Goal: Task Accomplishment & Management: Use online tool/utility

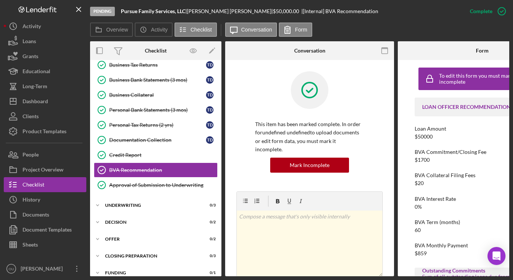
scroll to position [107, 0]
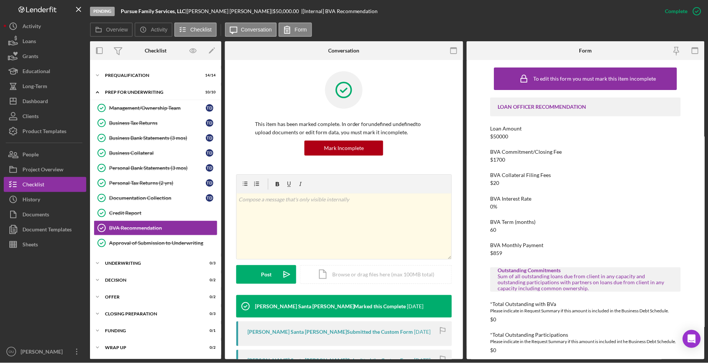
scroll to position [46, 0]
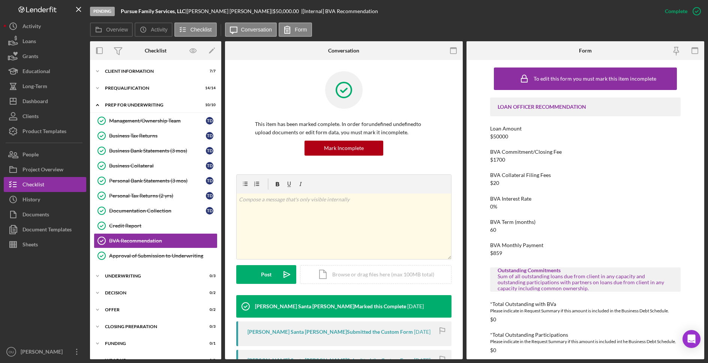
scroll to position [46, 0]
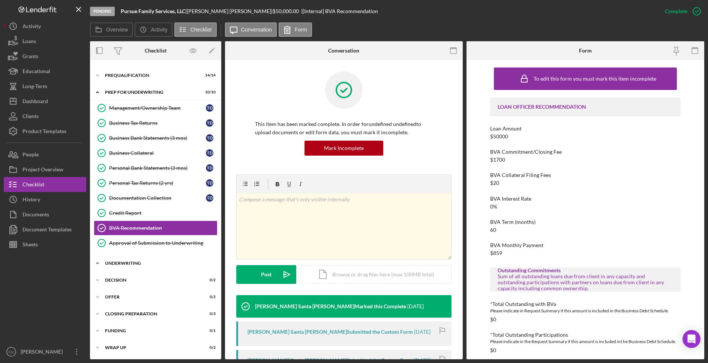
click at [119, 264] on div "Underwriting" at bounding box center [158, 263] width 107 height 5
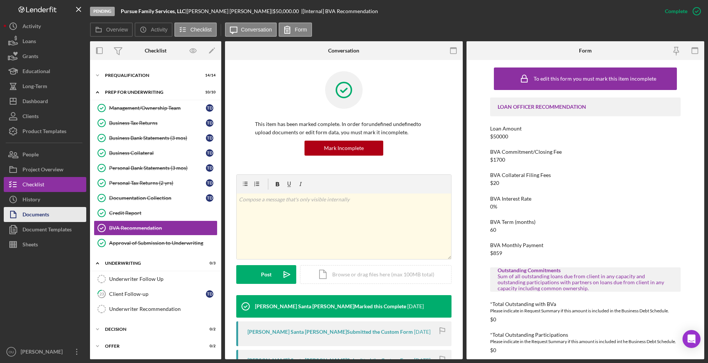
click at [54, 210] on button "Documents" at bounding box center [45, 214] width 83 height 15
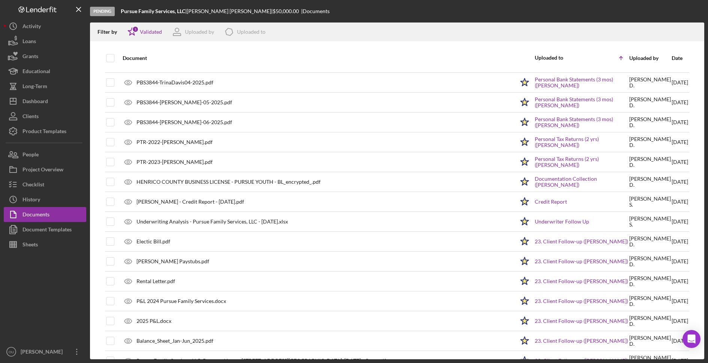
scroll to position [592, 0]
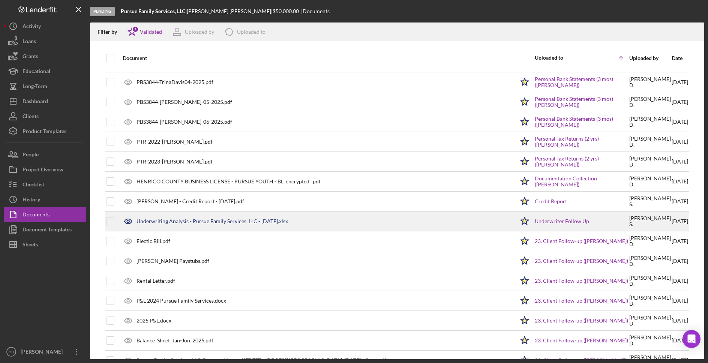
click at [244, 222] on div "Underwriting Analysis - Pursue Family Services, LLC - 08.19.25.xlsx" at bounding box center [213, 221] width 152 height 6
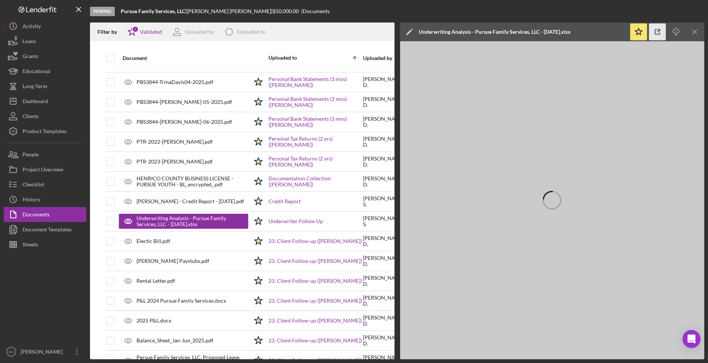
click at [656, 33] on icon "button" at bounding box center [657, 32] width 17 height 17
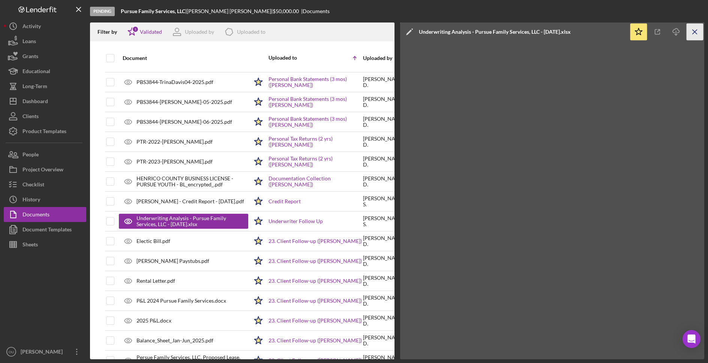
click at [693, 31] on icon "Icon/Menu Close" at bounding box center [695, 32] width 17 height 17
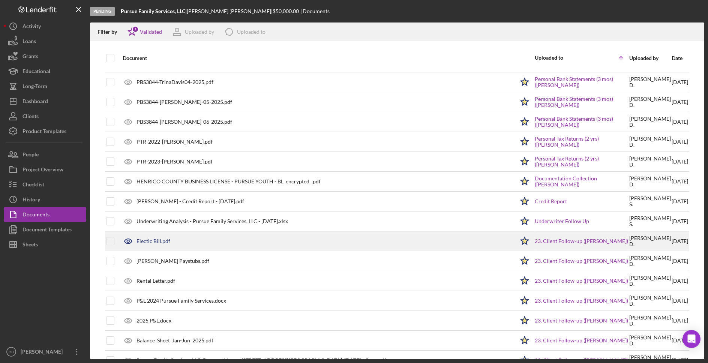
scroll to position [611, 0]
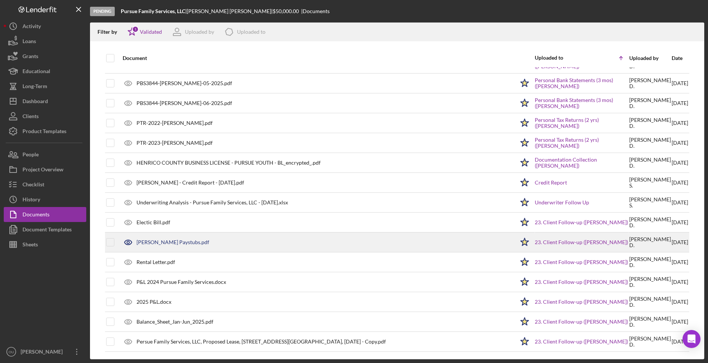
click at [175, 244] on div "[PERSON_NAME] Paystubs.pdf" at bounding box center [173, 242] width 73 height 6
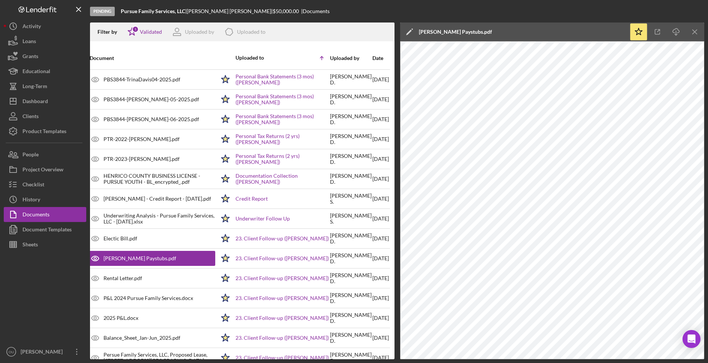
scroll to position [594, 45]
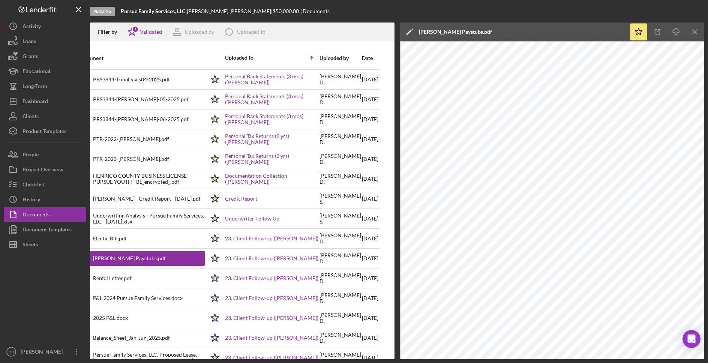
click at [372, 65] on div "Date" at bounding box center [370, 58] width 17 height 18
click at [362, 62] on div "Date" at bounding box center [370, 58] width 17 height 18
click at [362, 61] on div "Date" at bounding box center [370, 58] width 17 height 18
click at [362, 59] on div "Date" at bounding box center [370, 58] width 17 height 6
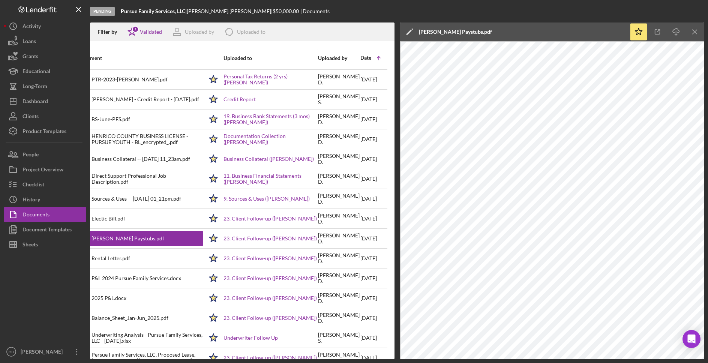
scroll to position [455, 45]
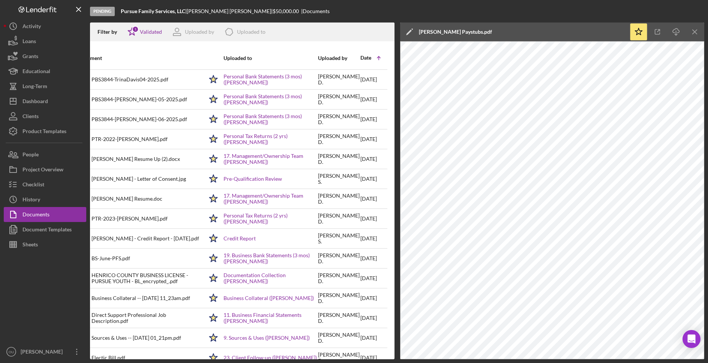
click at [372, 58] on icon "Icon/Table Sort Arrow" at bounding box center [378, 58] width 15 height 15
click at [371, 58] on icon "Icon/Table Sort Arrow" at bounding box center [378, 58] width 15 height 15
click at [697, 32] on icon "Icon/Menu Close" at bounding box center [695, 32] width 17 height 17
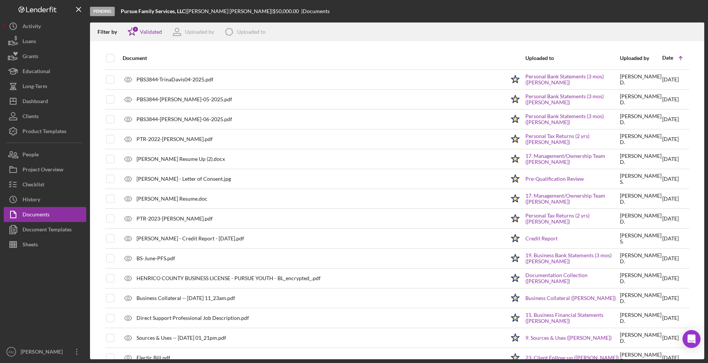
scroll to position [455, 0]
click at [681, 56] on polyline at bounding box center [680, 57] width 3 height 2
click at [666, 61] on div "Date Icon/Table Sort Arrow" at bounding box center [675, 58] width 26 height 18
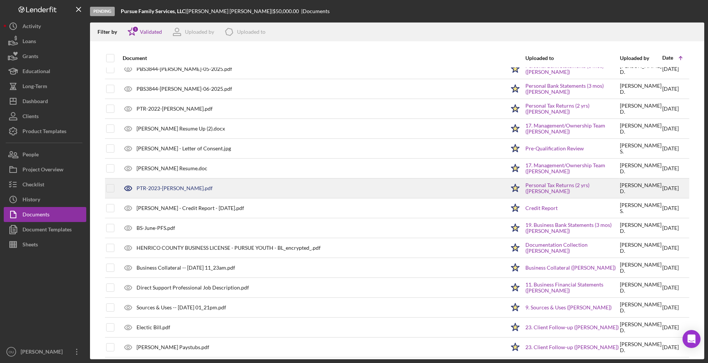
scroll to position [611, 0]
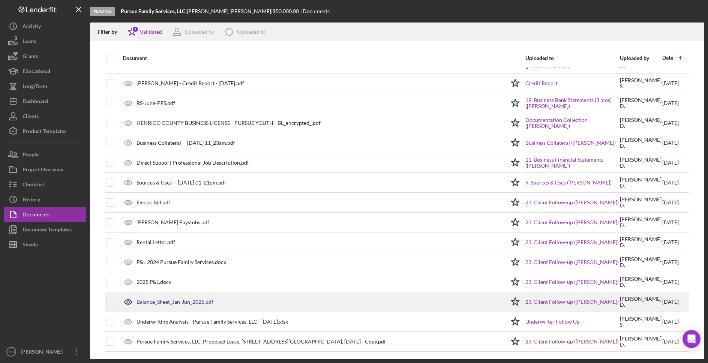
click at [189, 298] on div "Balance_Sheet_Jan-Jun_2025.pdf" at bounding box center [312, 302] width 386 height 19
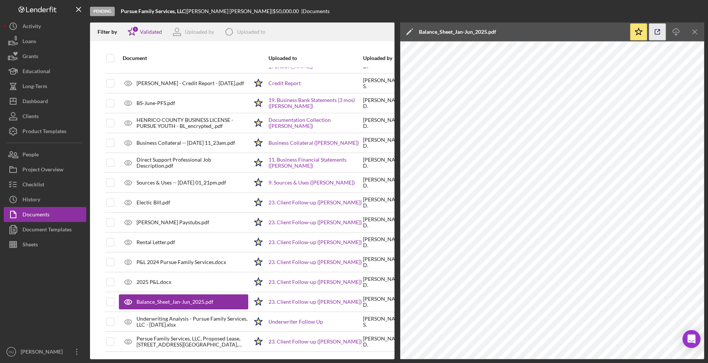
click at [660, 30] on polyline "button" at bounding box center [659, 31] width 2 height 2
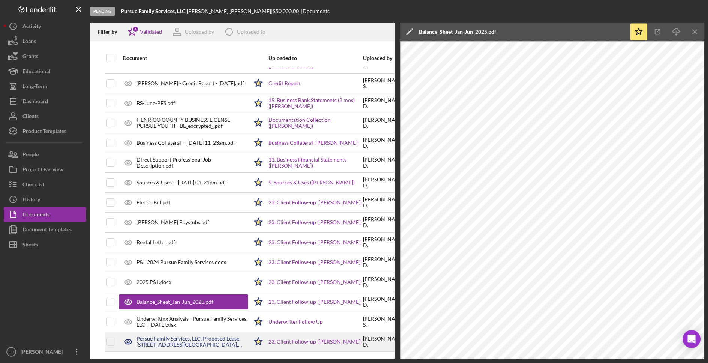
click at [176, 341] on div "Persue Family Services, LLC, Proposed Lease, 9413 Hull St. Rd, Suite D, Rockwoo…" at bounding box center [193, 342] width 112 height 12
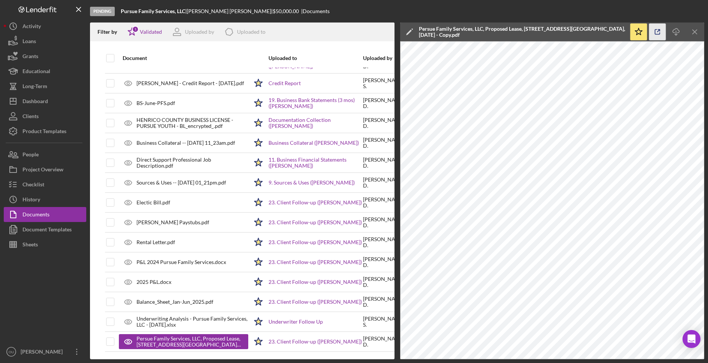
click at [656, 30] on icon "button" at bounding box center [657, 32] width 17 height 17
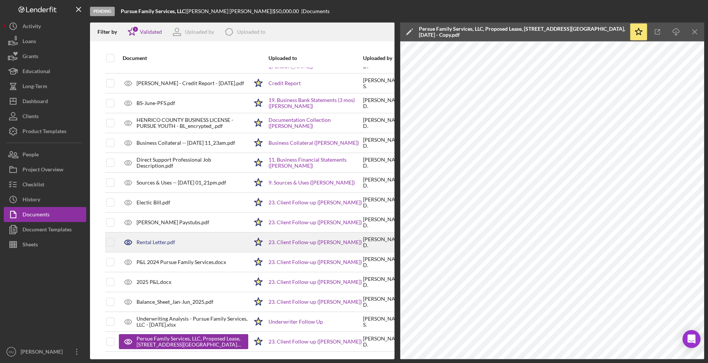
click at [164, 244] on div "Rental Letter.pdf" at bounding box center [156, 242] width 39 height 6
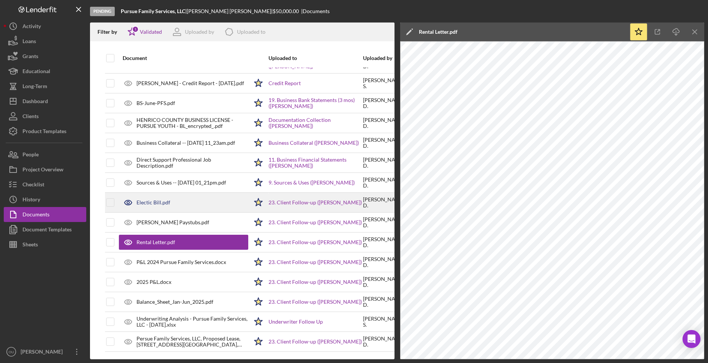
click at [153, 203] on div "Electic Bill.pdf" at bounding box center [154, 203] width 34 height 6
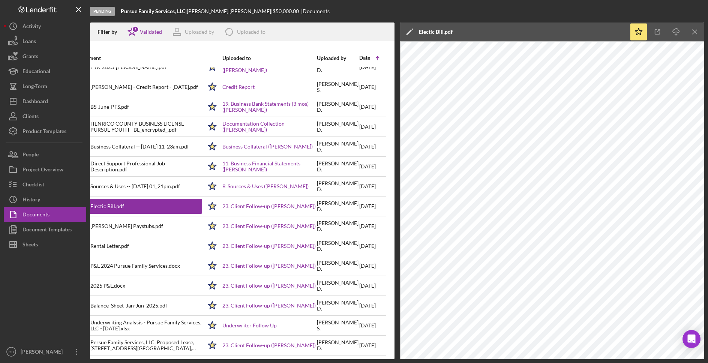
scroll to position [607, 0]
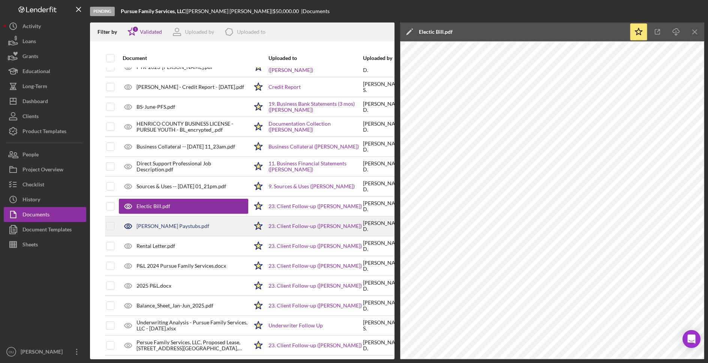
click at [224, 232] on div "Shannon Davis Paystubs.pdf" at bounding box center [183, 226] width 129 height 19
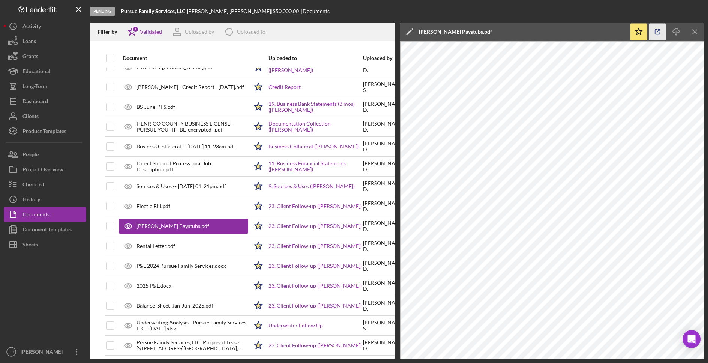
click at [655, 31] on icon "button" at bounding box center [657, 32] width 5 height 5
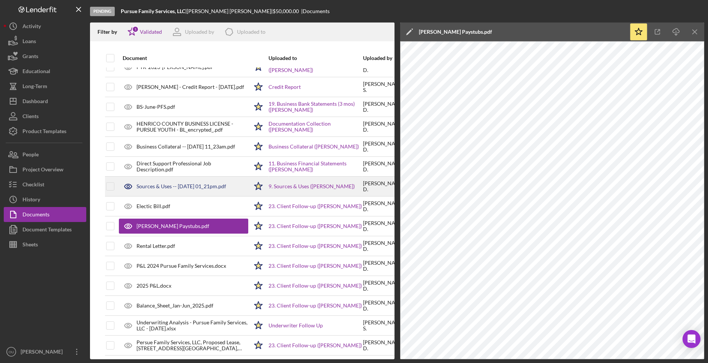
click at [213, 187] on div "Sources & Uses -- [DATE] 01_21pm.pdf" at bounding box center [182, 186] width 90 height 6
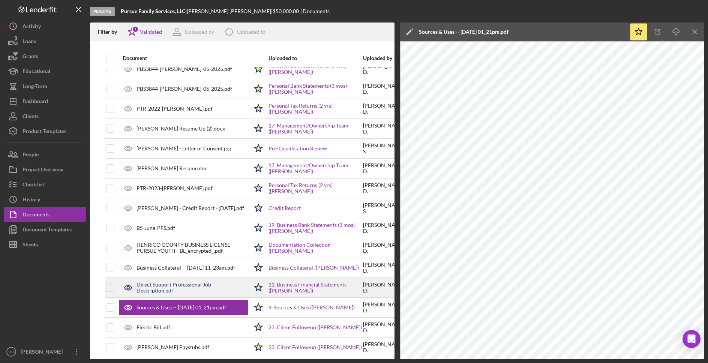
scroll to position [481, 0]
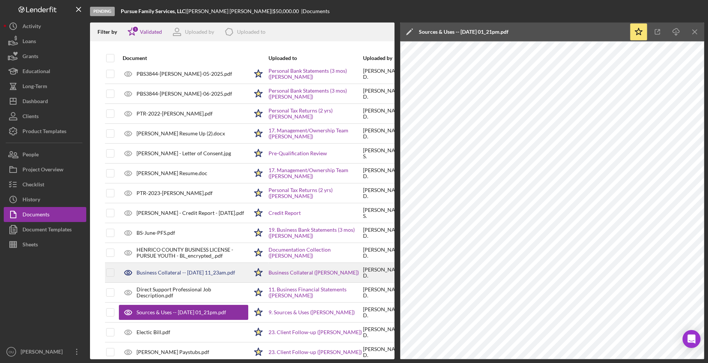
click at [158, 272] on div "Business Collateral -- 2025-07-31 11_23am.pdf" at bounding box center [186, 273] width 99 height 6
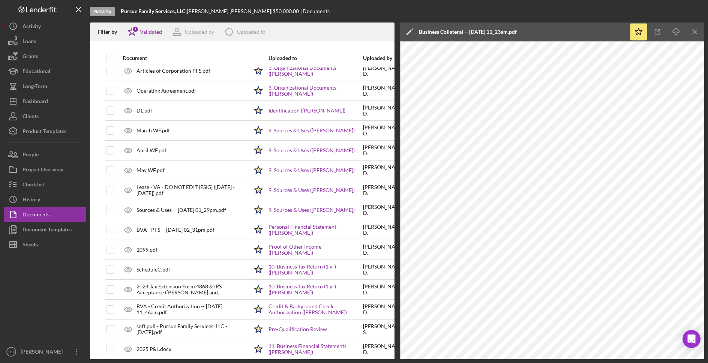
scroll to position [0, 0]
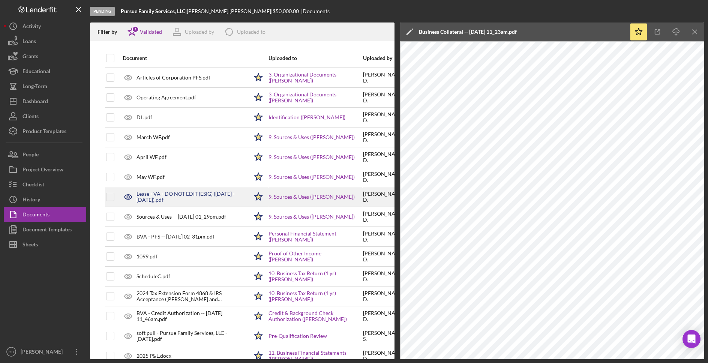
click at [201, 203] on div "Lease - VA - DO NOT EDIT (ESIG) (10-08-2024 - 10-08-2024).pdf" at bounding box center [183, 197] width 129 height 19
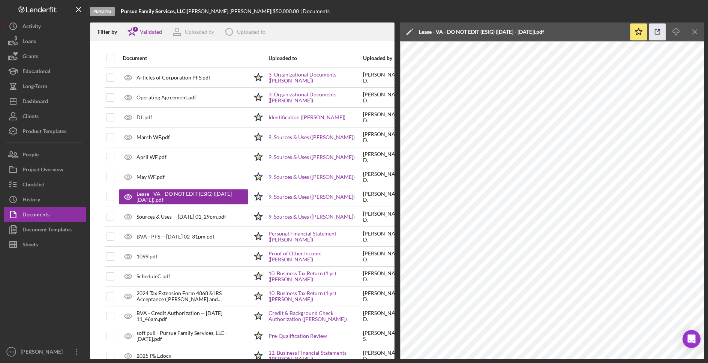
click at [658, 33] on icon "button" at bounding box center [657, 32] width 17 height 17
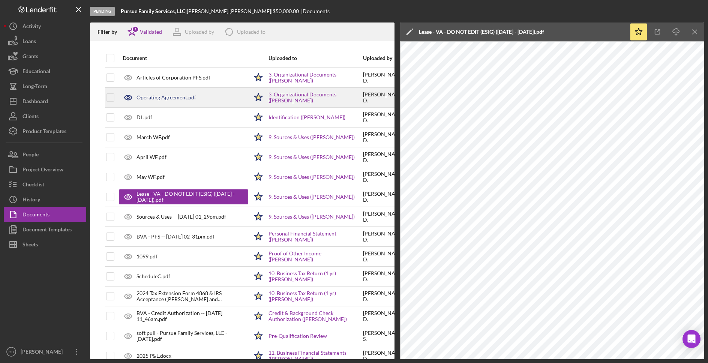
click at [217, 97] on div "Operating Agreement.pdf" at bounding box center [183, 97] width 129 height 19
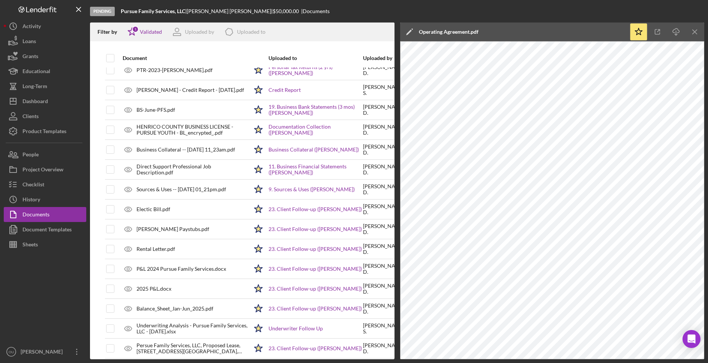
scroll to position [611, 0]
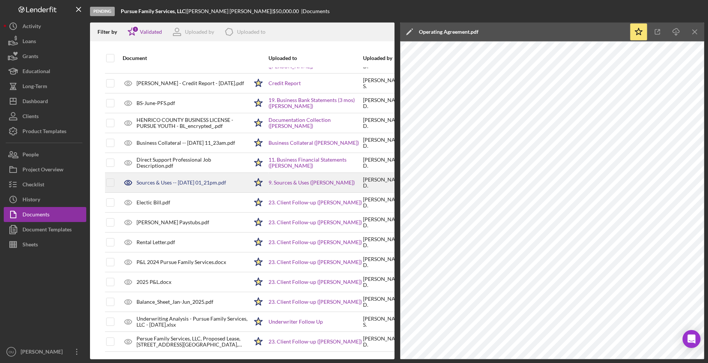
click at [198, 176] on div "Sources & Uses -- [DATE] 01_21pm.pdf" at bounding box center [183, 182] width 129 height 19
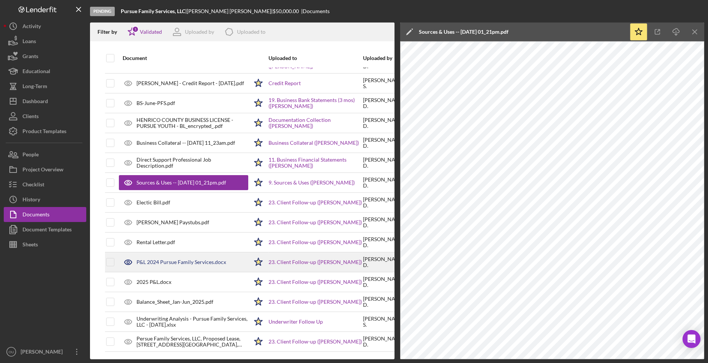
click at [165, 264] on div "P&L 2024 Pursue Family Services.docx" at bounding box center [182, 262] width 90 height 6
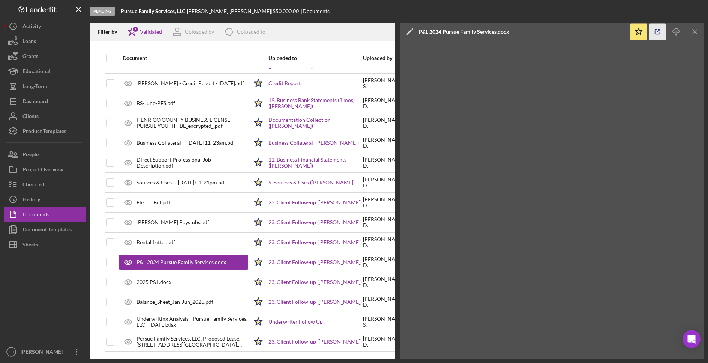
click at [658, 30] on icon "button" at bounding box center [657, 32] width 17 height 17
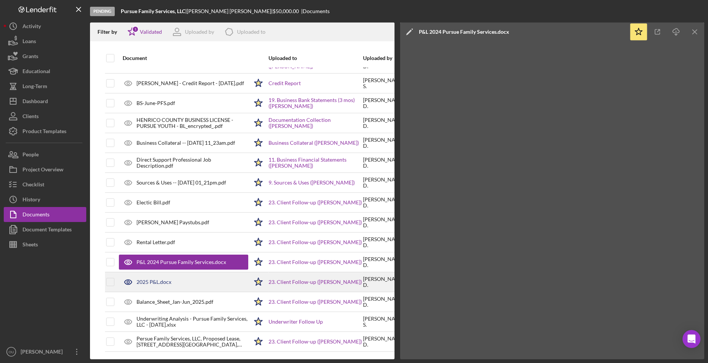
click at [176, 286] on div "2025 P&L.docx" at bounding box center [183, 282] width 129 height 19
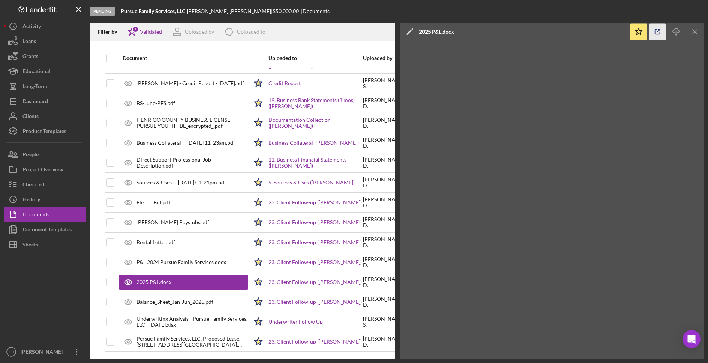
click at [653, 36] on icon "button" at bounding box center [657, 32] width 17 height 17
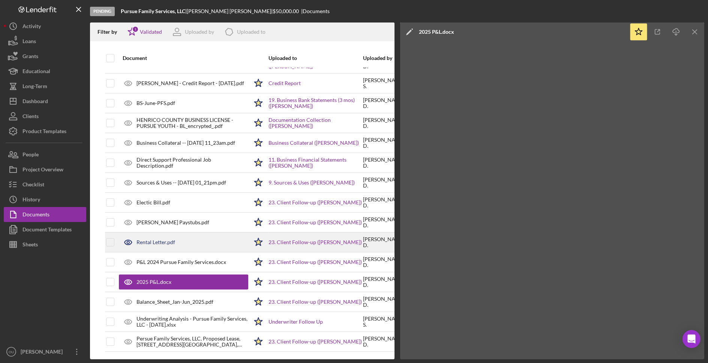
click at [149, 244] on div "Rental Letter.pdf" at bounding box center [156, 242] width 39 height 6
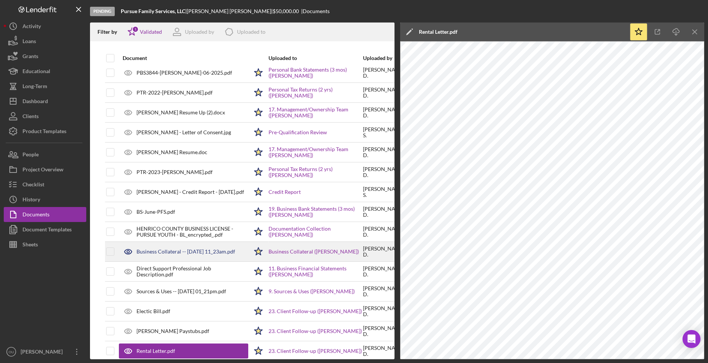
scroll to position [502, 0]
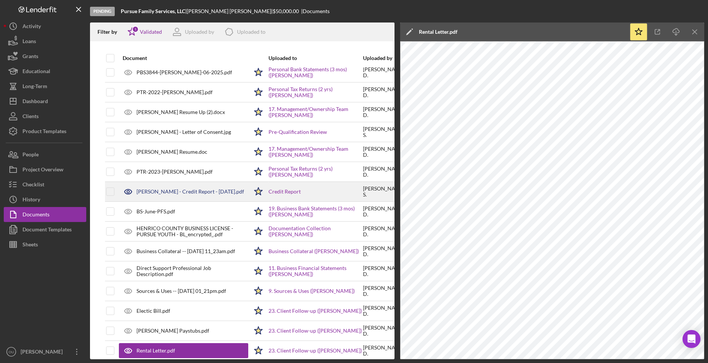
click at [183, 192] on div "Trina Davis - Credit Report - 7.28.2025.pdf" at bounding box center [191, 192] width 108 height 6
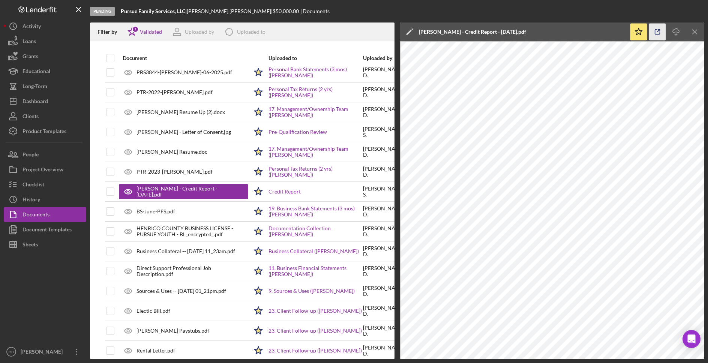
click at [655, 30] on icon "button" at bounding box center [657, 32] width 5 height 5
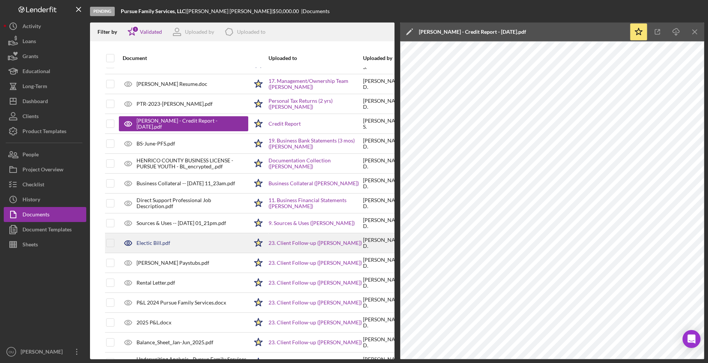
scroll to position [570, 0]
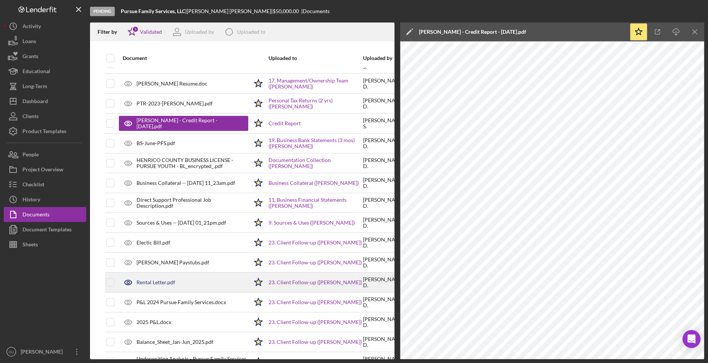
click at [190, 283] on div "Rental Letter.pdf" at bounding box center [183, 282] width 129 height 19
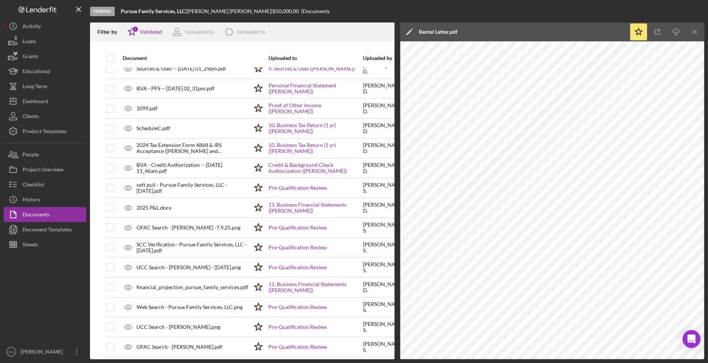
scroll to position [0, 0]
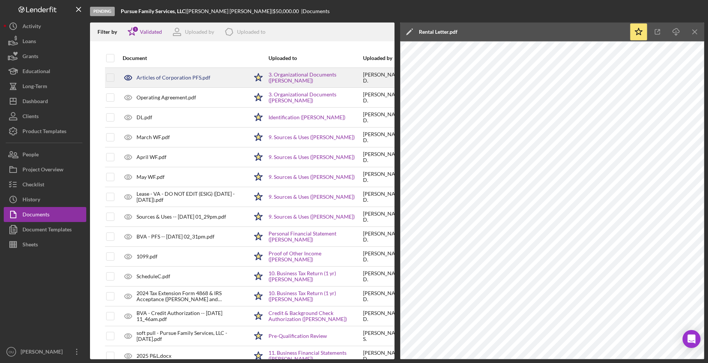
click at [178, 79] on div "Articles of Corporation PFS.pdf" at bounding box center [174, 78] width 74 height 6
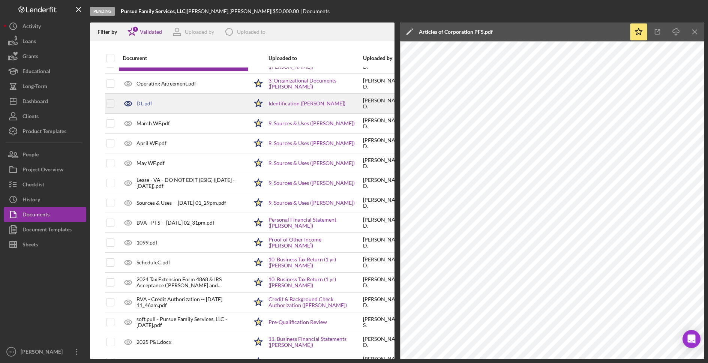
scroll to position [18, 0]
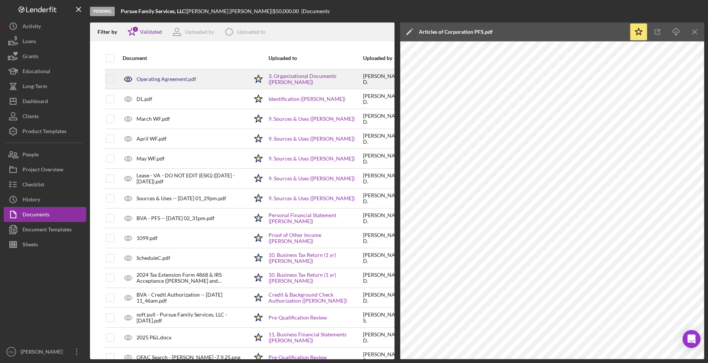
click at [195, 86] on div "Operating Agreement.pdf" at bounding box center [183, 79] width 129 height 19
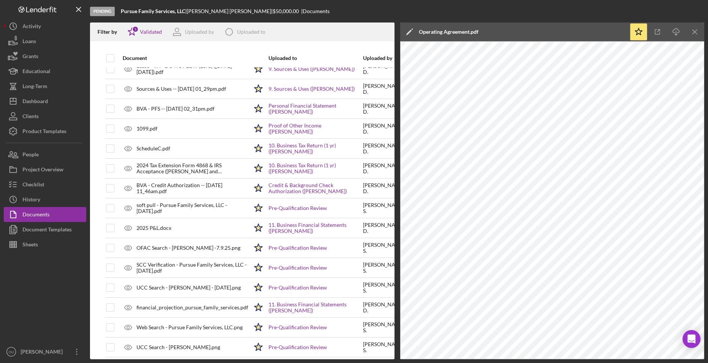
click at [213, 140] on div "ScheduleC.pdf" at bounding box center [183, 148] width 129 height 19
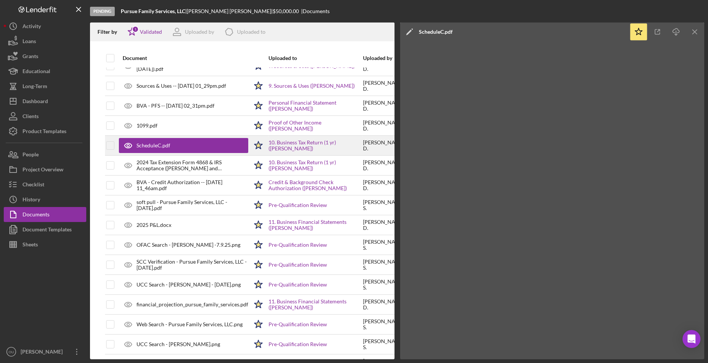
scroll to position [131, 0]
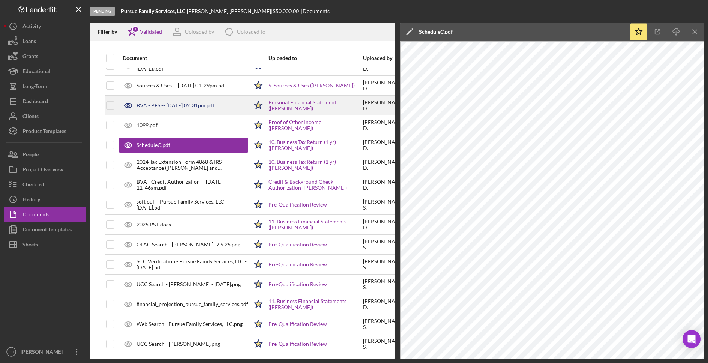
click at [215, 102] on div "BVA - PFS -- 2025-06-17 02_31pm.pdf" at bounding box center [176, 105] width 78 height 6
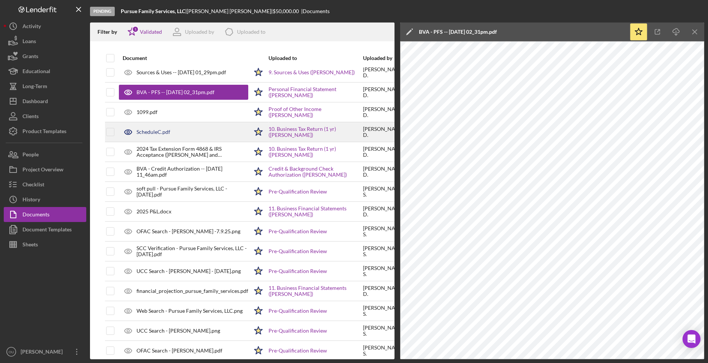
scroll to position [146, 0]
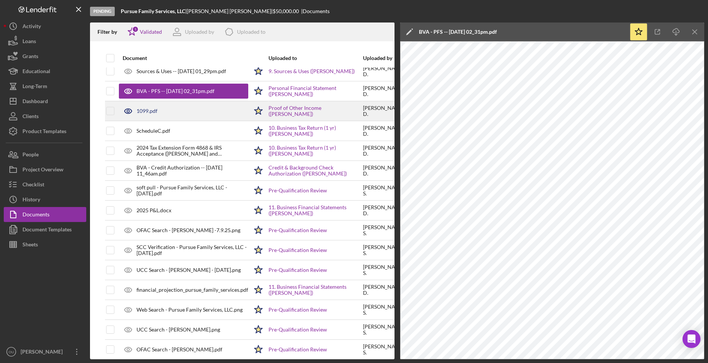
click at [202, 110] on div "1099.pdf" at bounding box center [183, 111] width 129 height 19
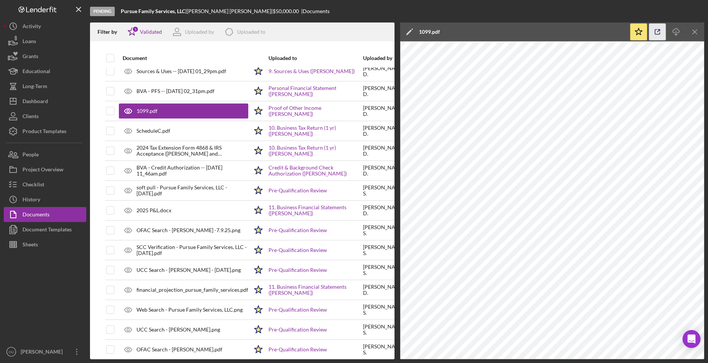
click at [656, 30] on icon "button" at bounding box center [657, 32] width 5 height 5
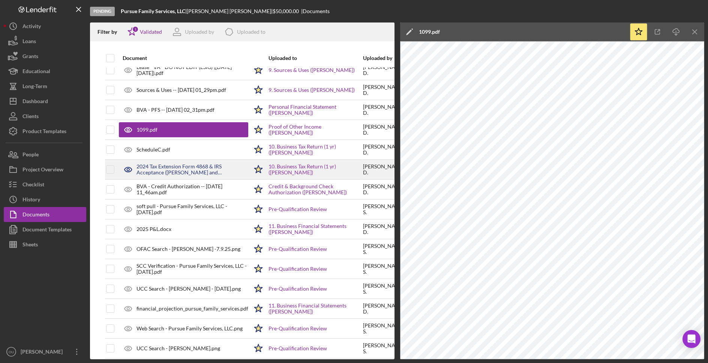
scroll to position [128, 0]
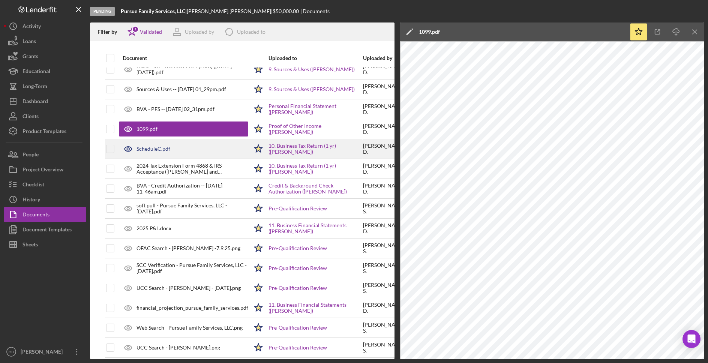
click at [188, 147] on div "ScheduleC.pdf" at bounding box center [183, 149] width 129 height 19
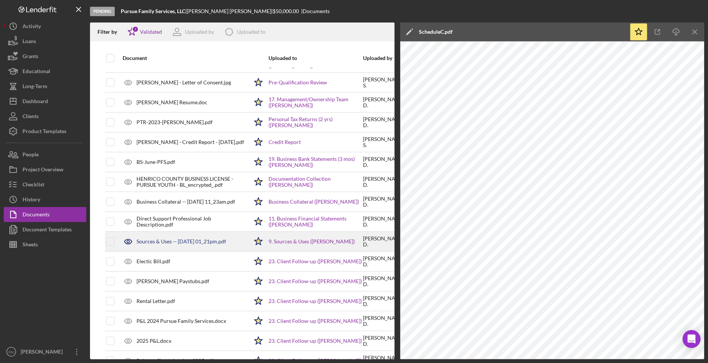
scroll to position [552, 0]
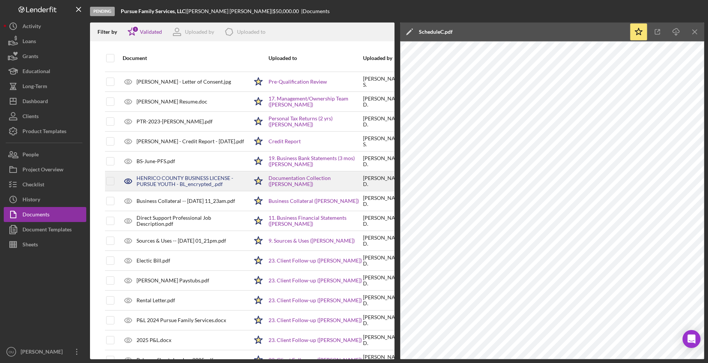
click at [209, 181] on div "HENRICO COUNTY BUSINESS LICENSE - PURSUE YOUTH - BL_encrypted_.pdf" at bounding box center [193, 181] width 112 height 12
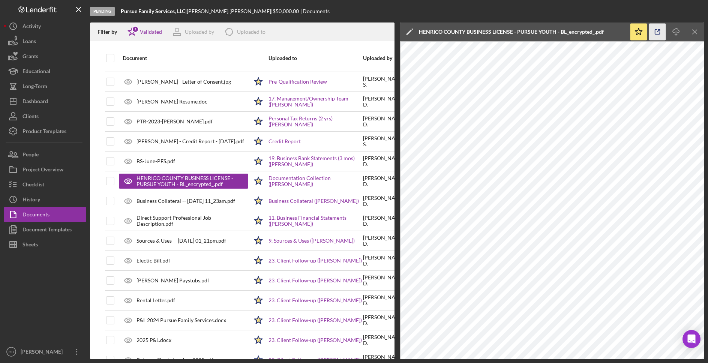
click at [658, 31] on line "button" at bounding box center [658, 31] width 2 height 2
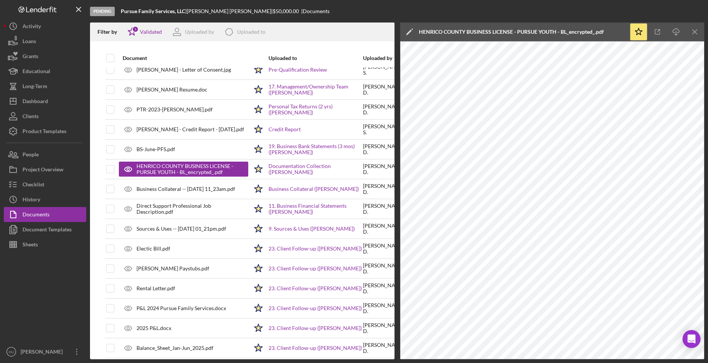
scroll to position [573, 0]
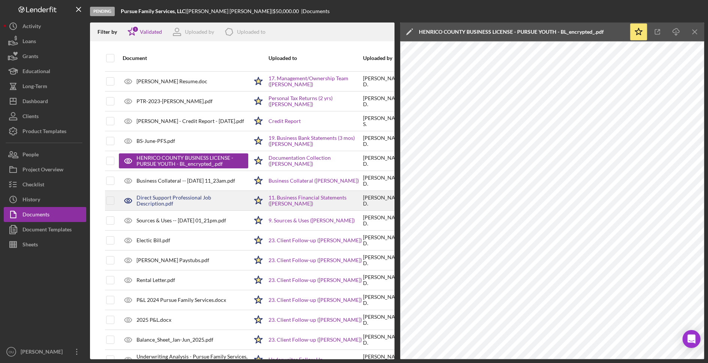
click at [237, 201] on div "Direct Support Professional Job Description.pdf" at bounding box center [193, 201] width 112 height 12
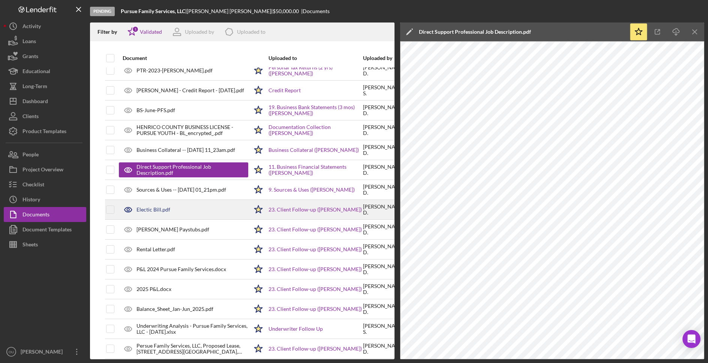
scroll to position [611, 0]
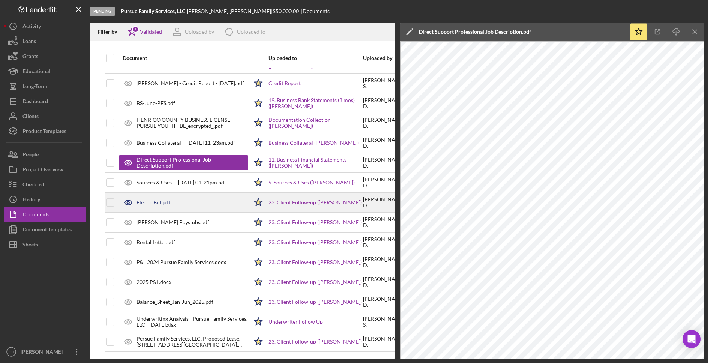
click at [200, 201] on div "Electic Bill.pdf" at bounding box center [183, 202] width 129 height 19
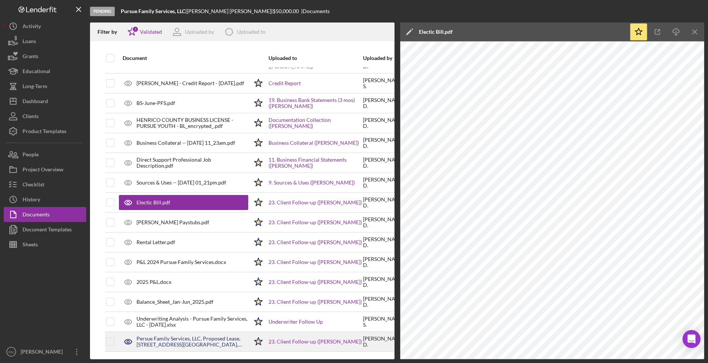
click at [207, 342] on div "Persue Family Services, LLC, Proposed Lease, 9413 Hull St. Rd, Suite D, Rockwoo…" at bounding box center [193, 342] width 112 height 12
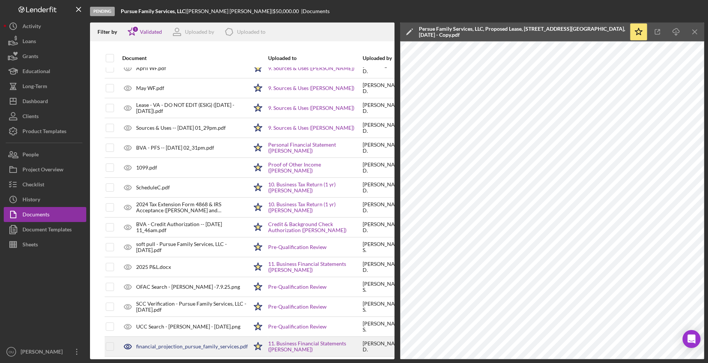
scroll to position [88, 0]
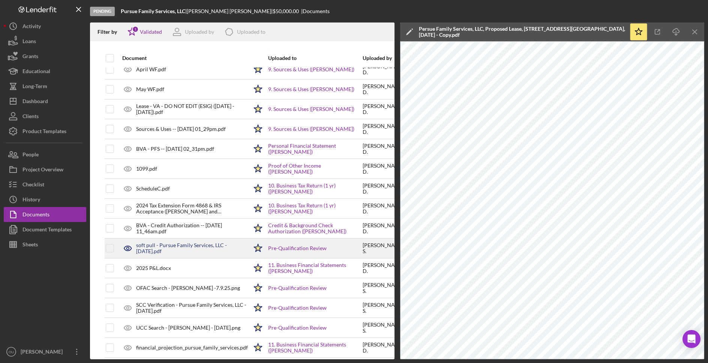
click at [190, 247] on div "soft pull - Pursue Family Services, LLC - 7.1.25.pdf" at bounding box center [192, 248] width 112 height 12
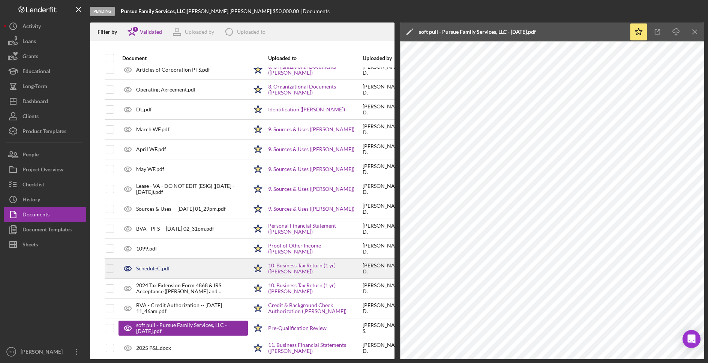
scroll to position [0, 0]
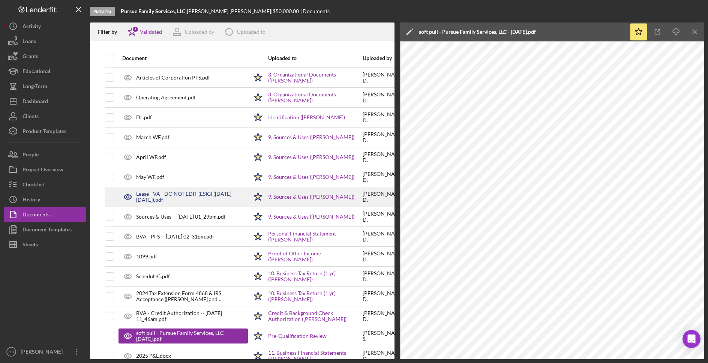
click at [190, 199] on div "Lease - VA - DO NOT EDIT (ESIG) (10-08-2024 - 10-08-2024).pdf" at bounding box center [192, 197] width 112 height 12
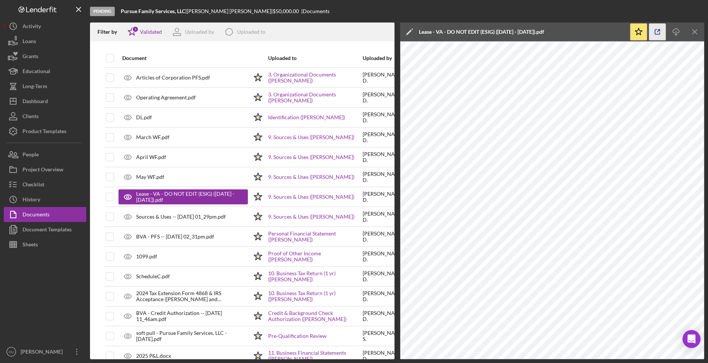
click at [656, 34] on icon "button" at bounding box center [657, 32] width 5 height 5
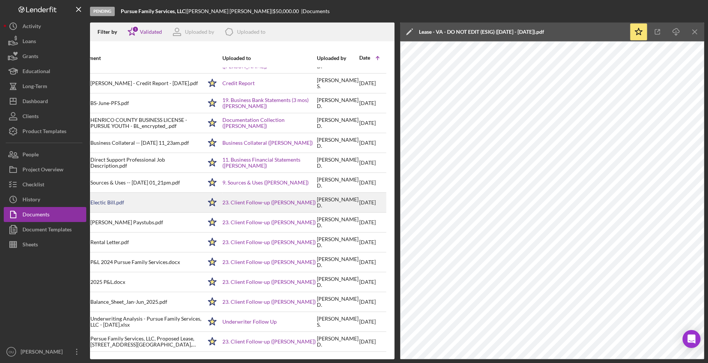
scroll to position [611, 0]
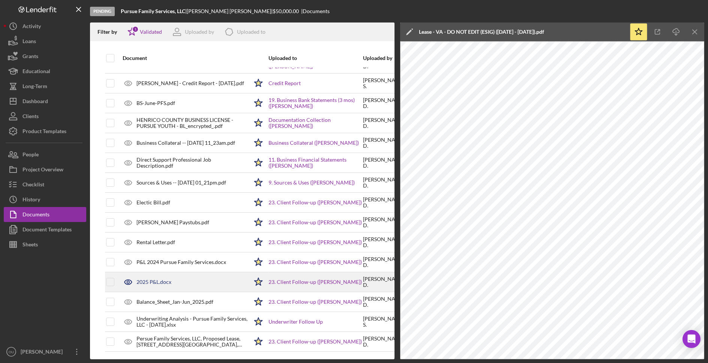
click at [152, 278] on div "2025 P&L.docx" at bounding box center [183, 282] width 129 height 19
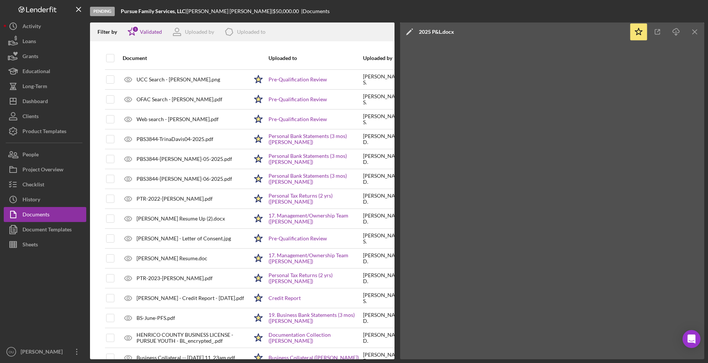
scroll to position [391, 0]
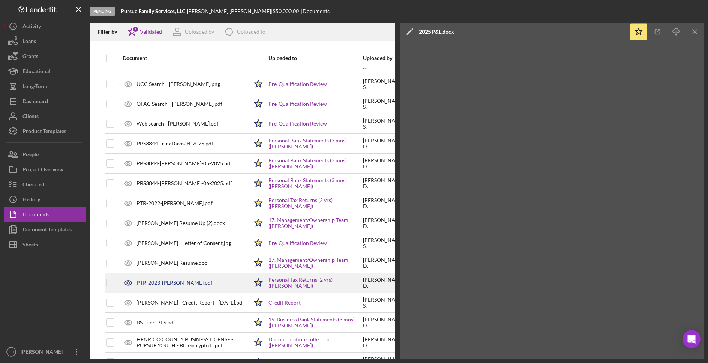
click at [179, 282] on div "PTR-2023-Trina Davis.pdf" at bounding box center [175, 283] width 76 height 6
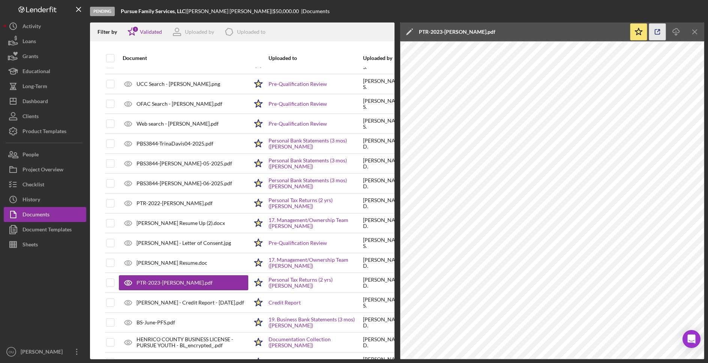
click at [658, 31] on icon "button" at bounding box center [657, 32] width 17 height 17
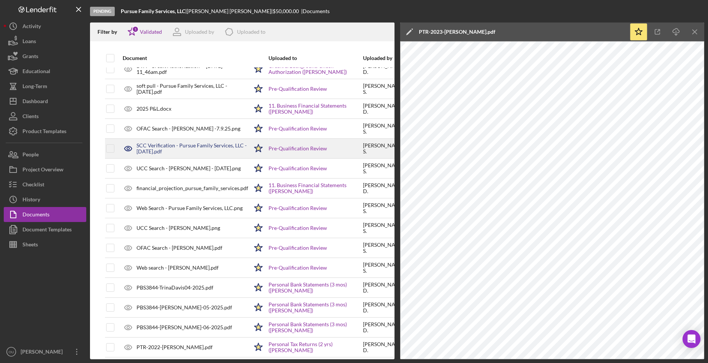
scroll to position [249, 0]
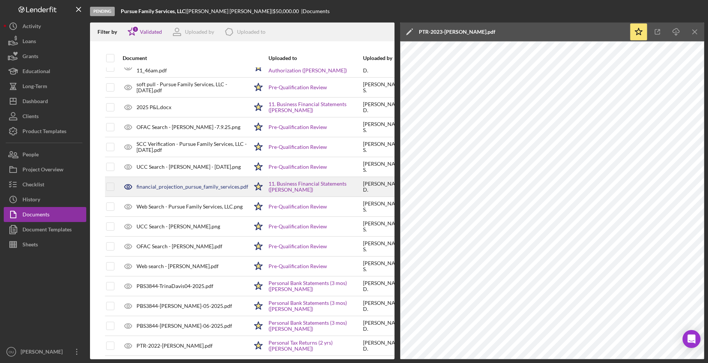
click at [165, 191] on div "financial_projection_pursue_family_services.pdf" at bounding box center [183, 186] width 129 height 19
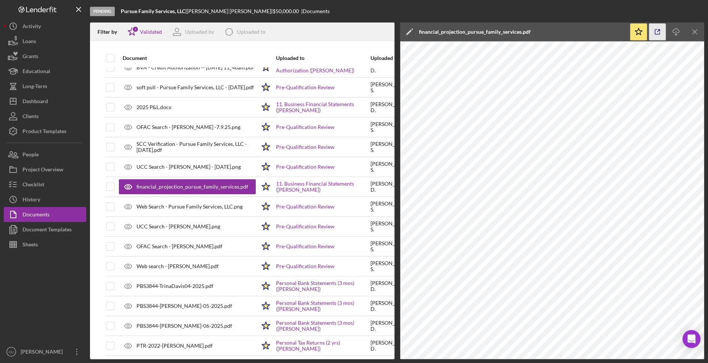
click at [657, 30] on icon "button" at bounding box center [657, 32] width 17 height 17
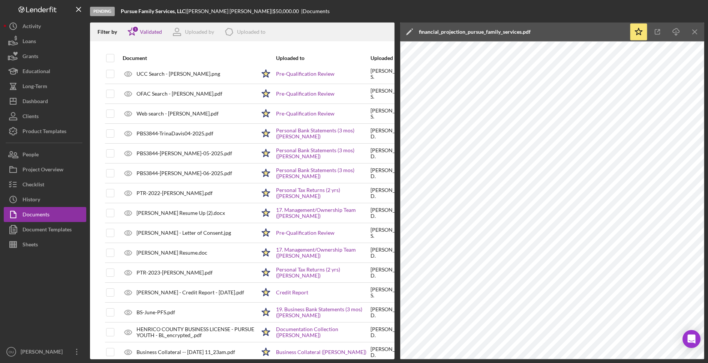
scroll to position [402, 0]
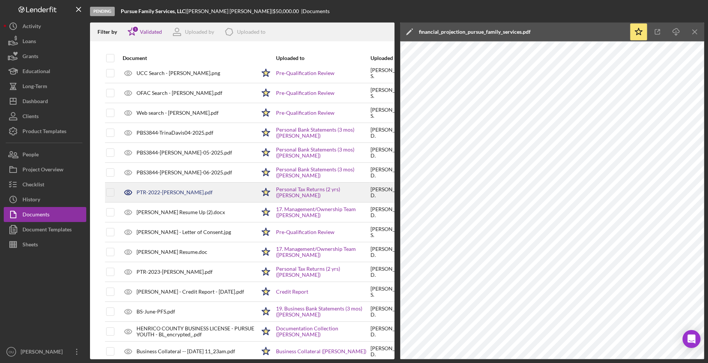
click at [195, 189] on div "PTR-2022-Trina Davis.pdf" at bounding box center [187, 192] width 137 height 19
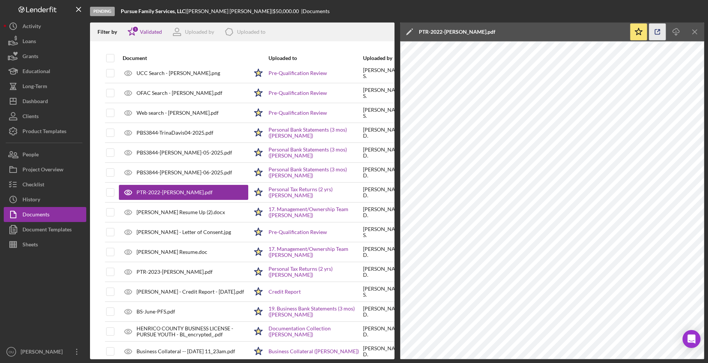
click at [659, 29] on icon "button" at bounding box center [657, 32] width 17 height 17
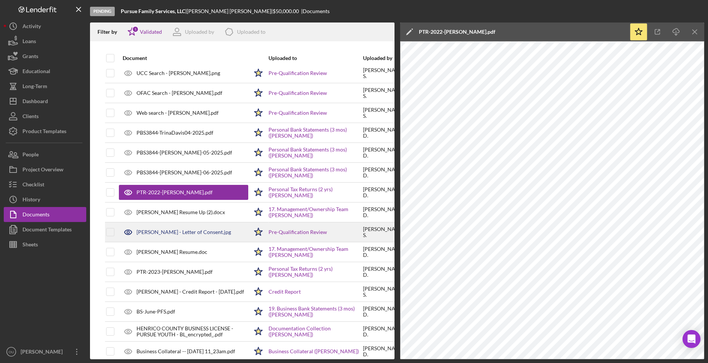
click at [162, 234] on div "Shannon Davis - Letter of Consent.jpg" at bounding box center [184, 232] width 95 height 6
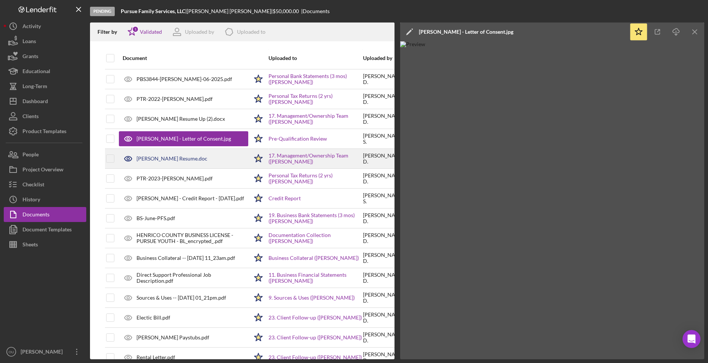
scroll to position [498, 0]
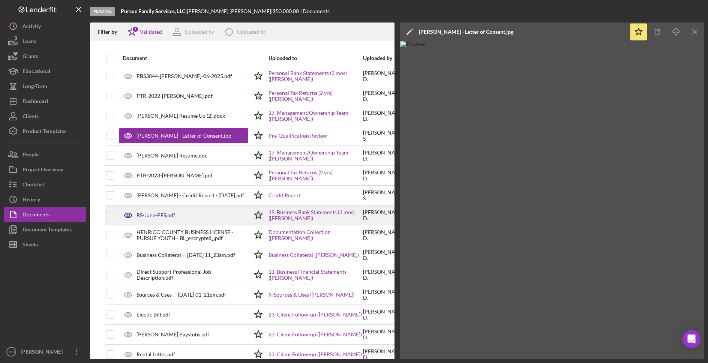
click at [212, 212] on div "BS-June-PFS.pdf" at bounding box center [183, 215] width 129 height 19
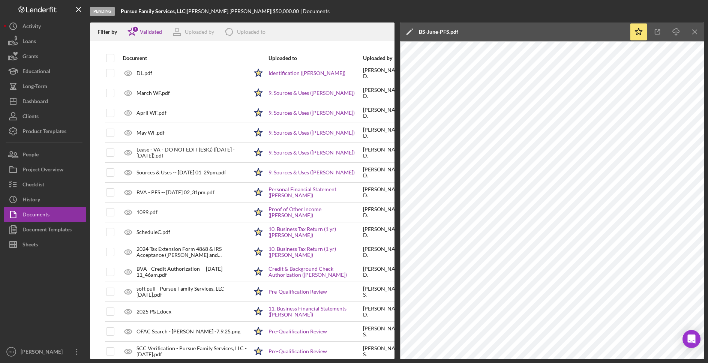
scroll to position [39, 0]
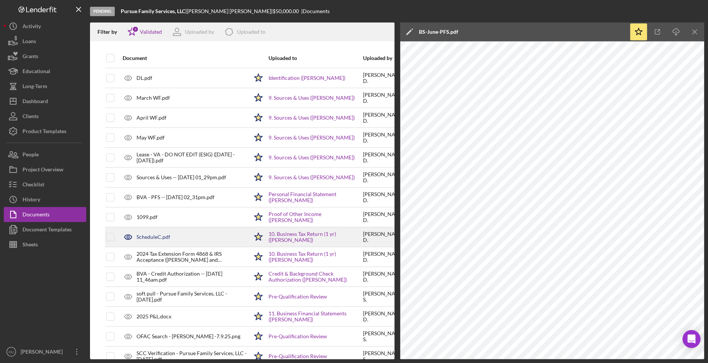
click at [188, 239] on div "ScheduleC.pdf" at bounding box center [183, 237] width 129 height 19
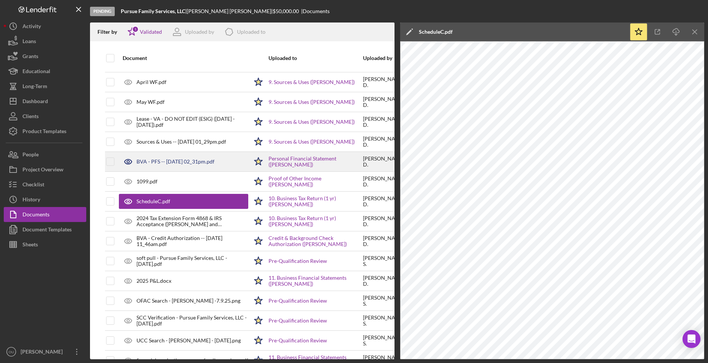
scroll to position [76, 0]
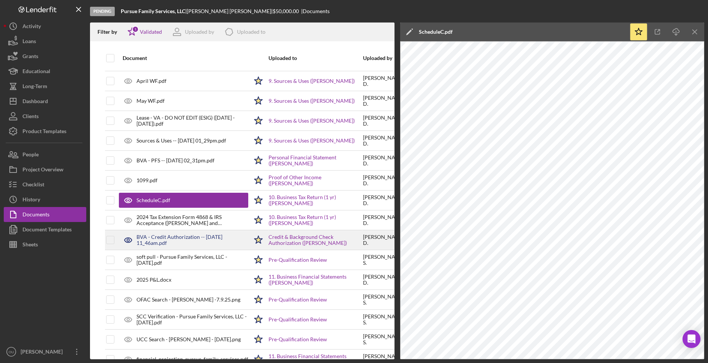
click at [180, 242] on div "BVA - Credit Authorization -- 2025-06-30 11_46am.pdf" at bounding box center [193, 240] width 112 height 12
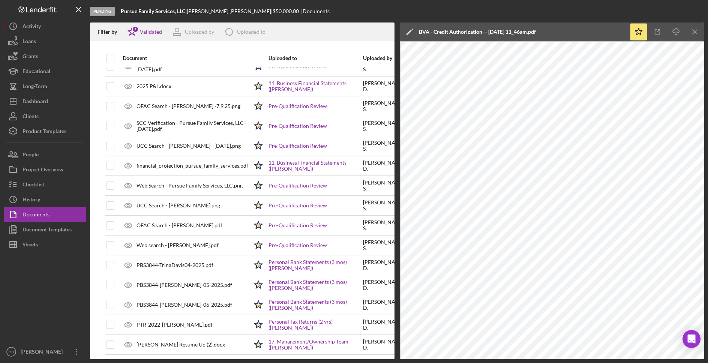
scroll to position [265, 0]
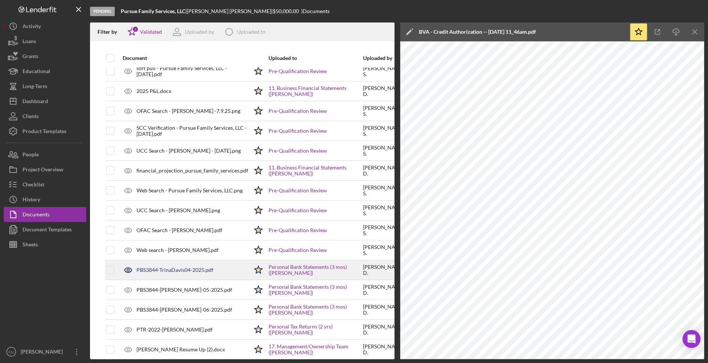
click at [168, 272] on div "PBS3844-TrinaDavis04-2025.pdf" at bounding box center [175, 270] width 77 height 6
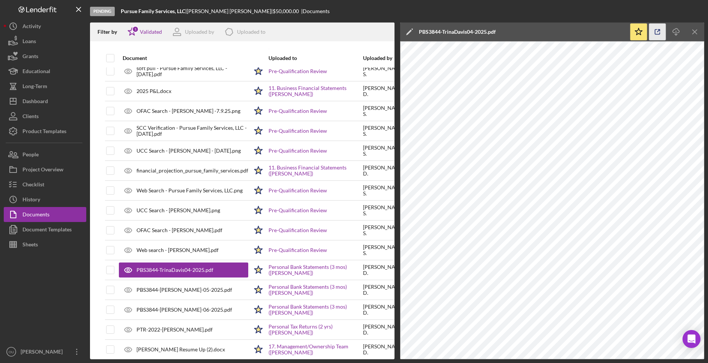
click at [654, 33] on icon "button" at bounding box center [657, 32] width 17 height 17
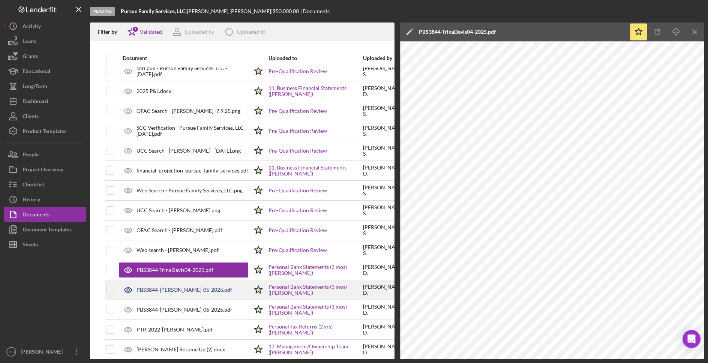
click at [183, 293] on div "PBS3844-Trina Davis-05-2025.pdf" at bounding box center [185, 290] width 96 height 6
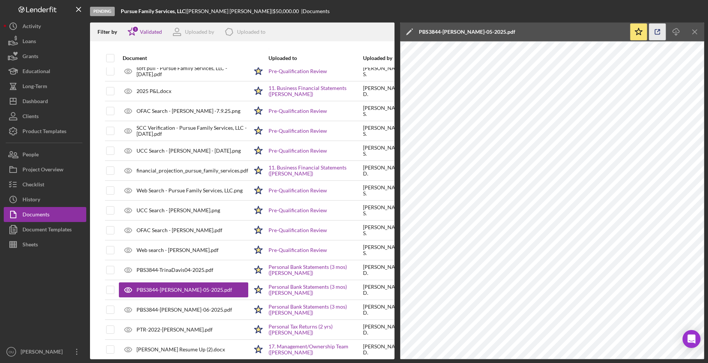
click at [661, 32] on icon "button" at bounding box center [657, 32] width 17 height 17
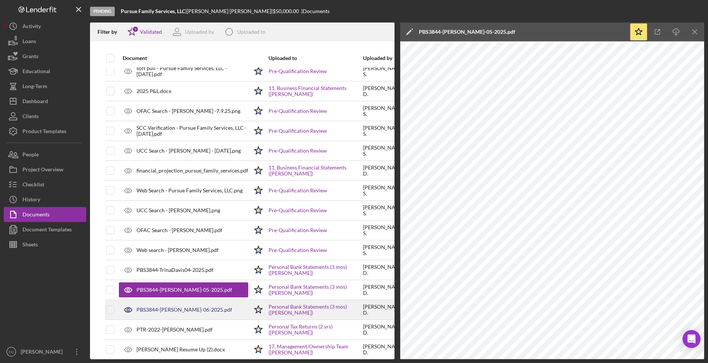
click at [186, 307] on div "PBS3844-Trina Davis-06-2025.pdf" at bounding box center [185, 310] width 96 height 6
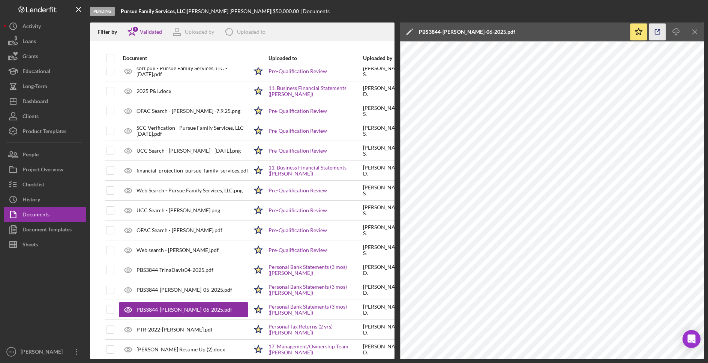
click at [659, 30] on polyline "button" at bounding box center [659, 31] width 2 height 2
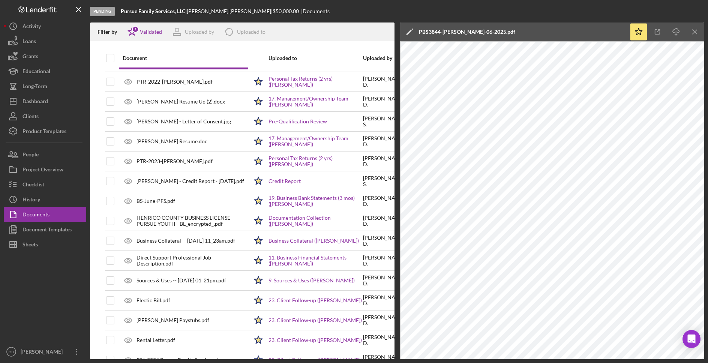
scroll to position [517, 0]
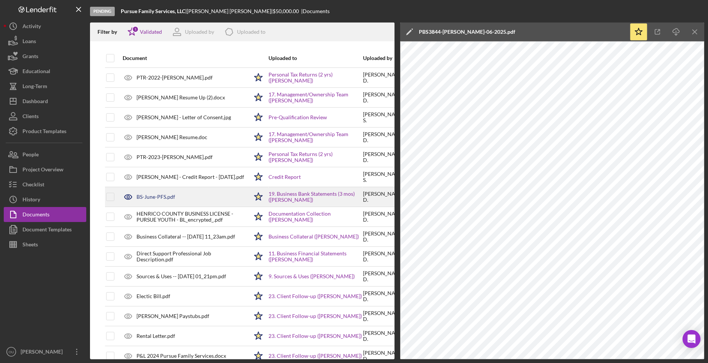
click at [170, 201] on div "BS-June-PFS.pdf" at bounding box center [183, 197] width 129 height 19
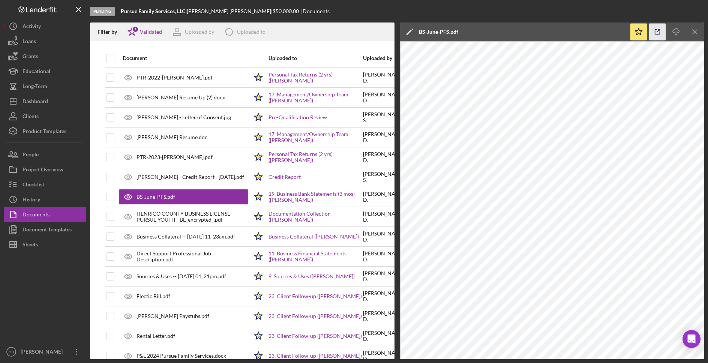
click at [659, 30] on polyline "button" at bounding box center [659, 31] width 2 height 2
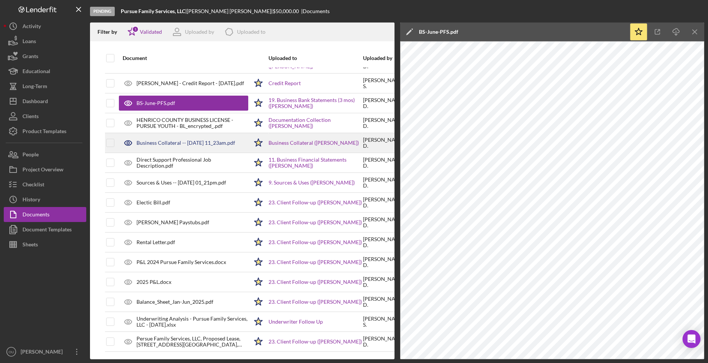
scroll to position [0, 0]
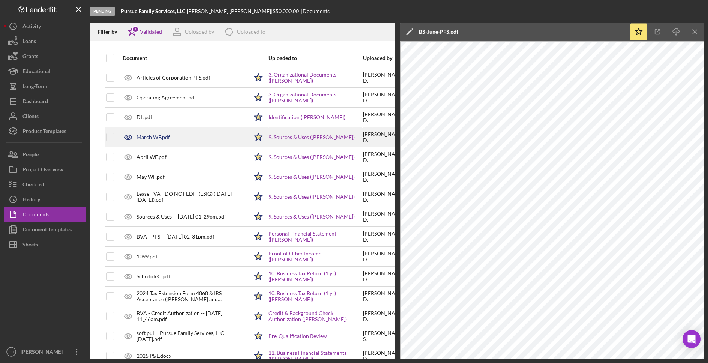
click at [171, 141] on div "March WF.pdf" at bounding box center [183, 137] width 129 height 19
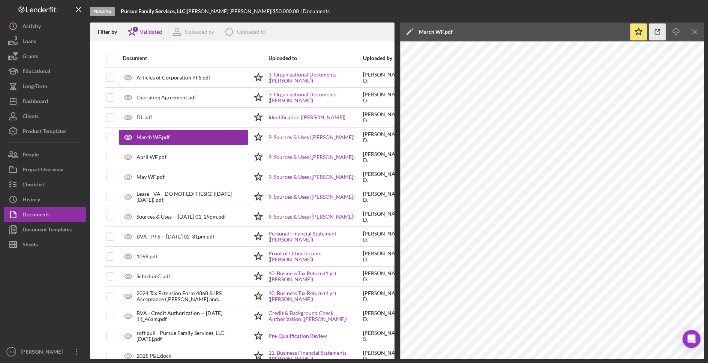
click at [658, 27] on icon "button" at bounding box center [657, 32] width 17 height 17
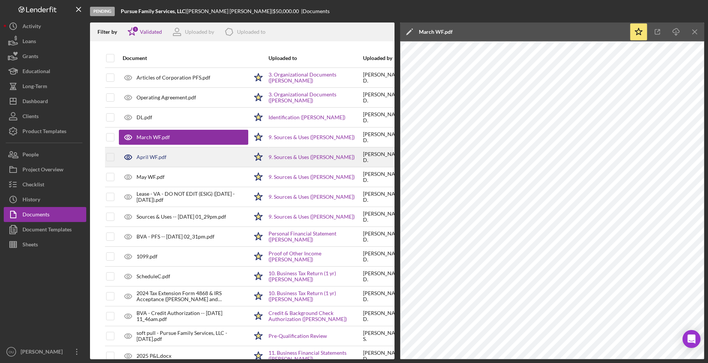
click at [182, 156] on div "April WF.pdf" at bounding box center [183, 157] width 129 height 19
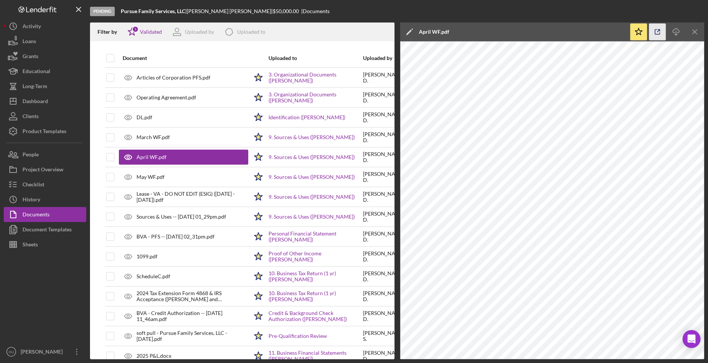
click at [655, 30] on icon "button" at bounding box center [657, 32] width 5 height 5
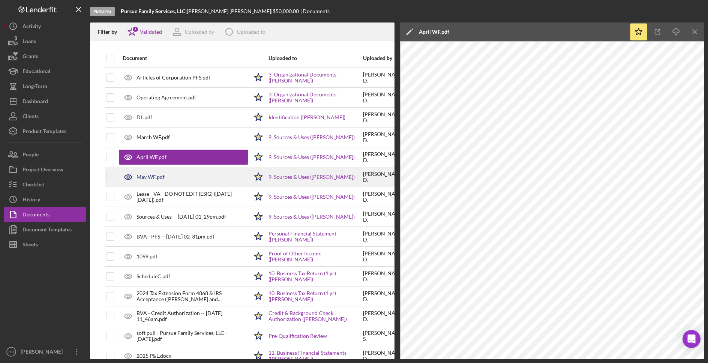
click at [180, 182] on div "May WF.pdf" at bounding box center [183, 177] width 129 height 19
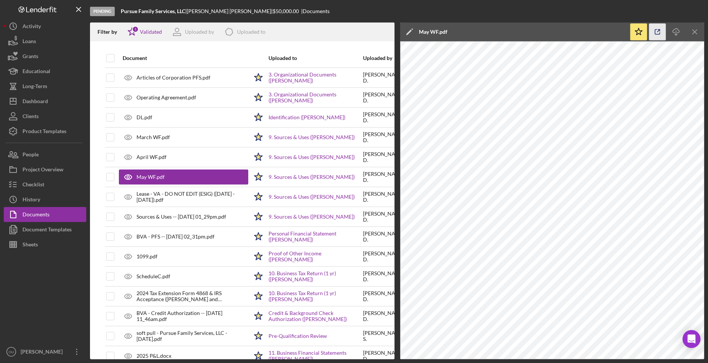
click at [660, 32] on icon "button" at bounding box center [657, 32] width 17 height 17
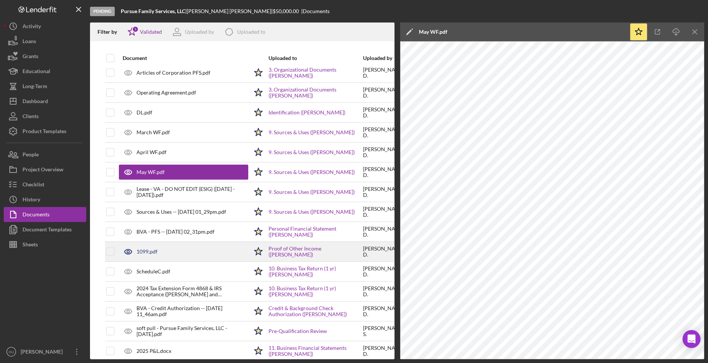
scroll to position [5, 0]
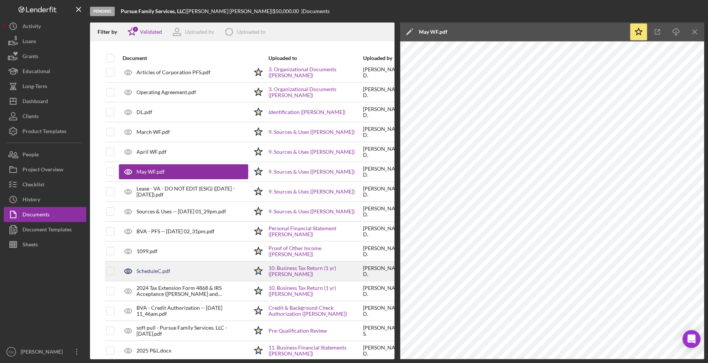
click at [181, 270] on div "ScheduleC.pdf" at bounding box center [183, 271] width 129 height 19
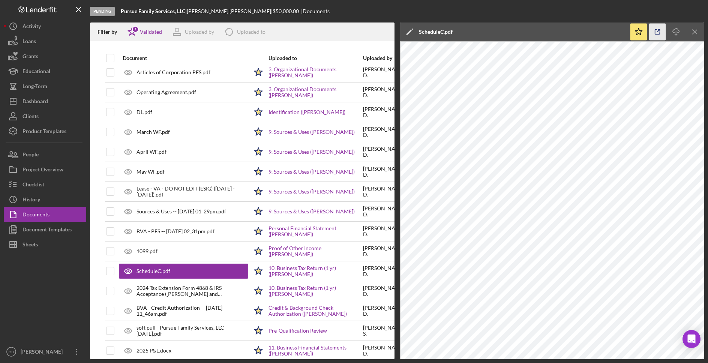
click at [659, 32] on icon "button" at bounding box center [657, 32] width 17 height 17
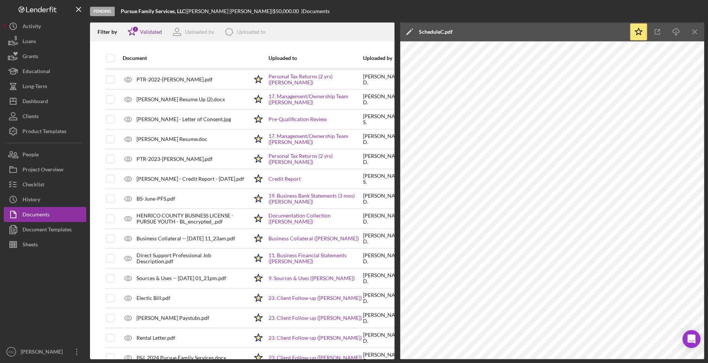
scroll to position [516, 0]
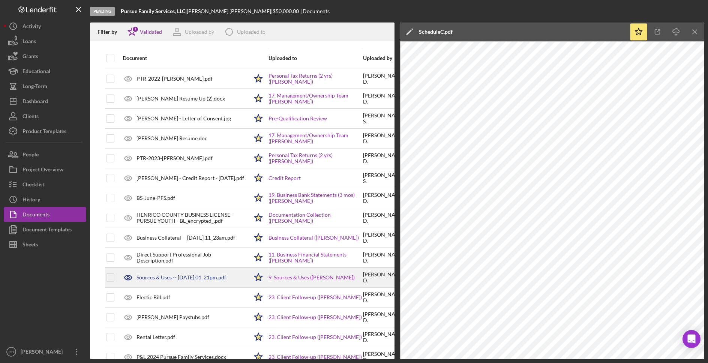
click at [192, 277] on div "Sources & Uses -- 2025-08-01 01_21pm.pdf" at bounding box center [182, 278] width 90 height 6
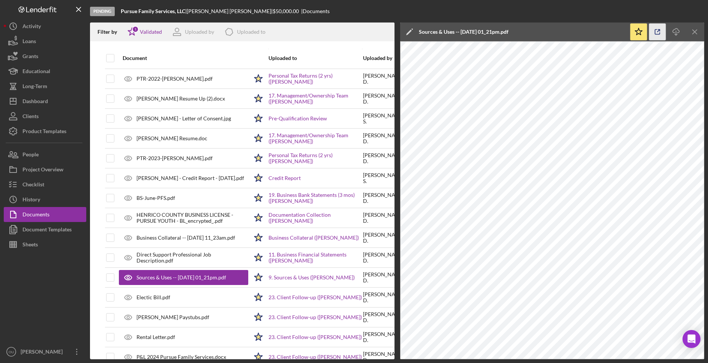
click at [660, 29] on icon "button" at bounding box center [657, 32] width 17 height 17
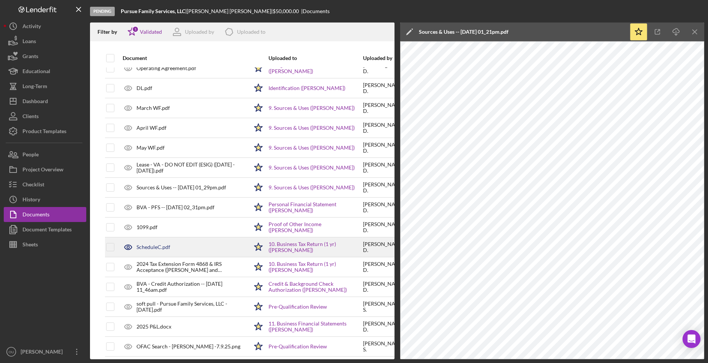
scroll to position [0, 0]
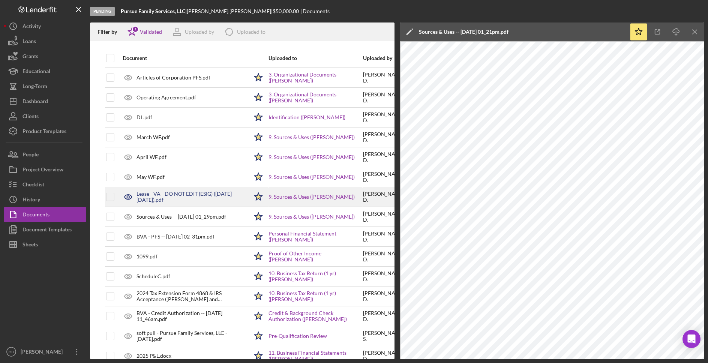
click at [209, 198] on div "Lease - VA - DO NOT EDIT (ESIG) (10-08-2024 - 10-08-2024).pdf" at bounding box center [193, 197] width 112 height 12
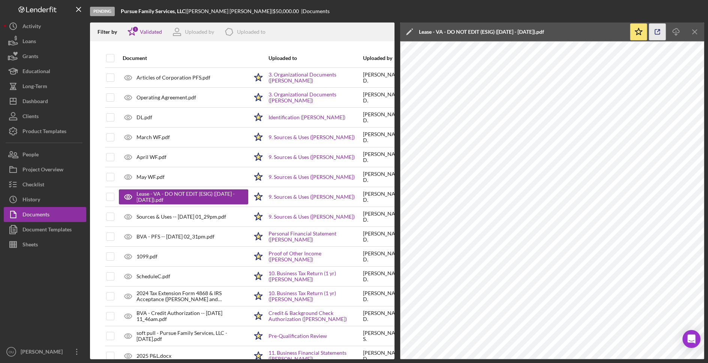
click at [659, 34] on icon "button" at bounding box center [657, 32] width 5 height 5
click at [696, 33] on icon "Icon/Menu Close" at bounding box center [695, 32] width 17 height 17
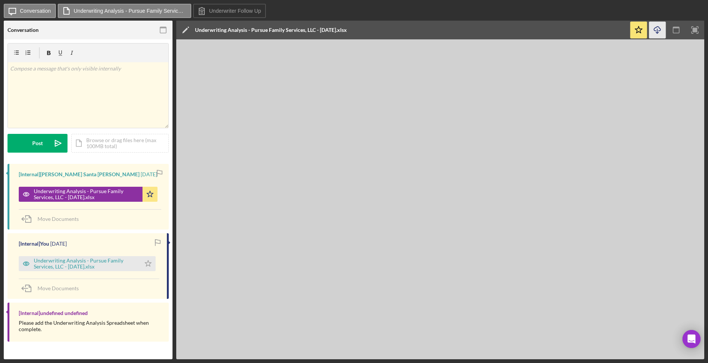
click at [656, 31] on icon "Icon/Download" at bounding box center [657, 30] width 17 height 17
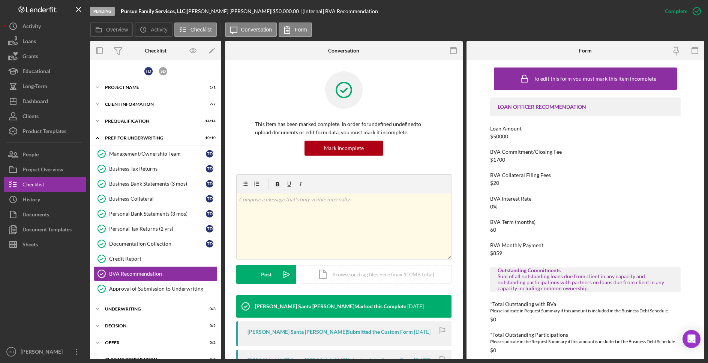
scroll to position [46, 0]
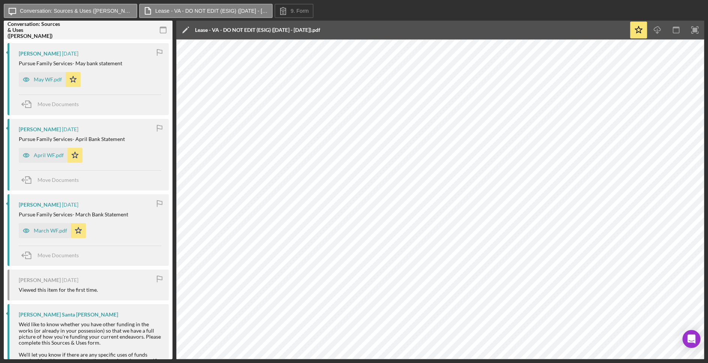
scroll to position [455, 0]
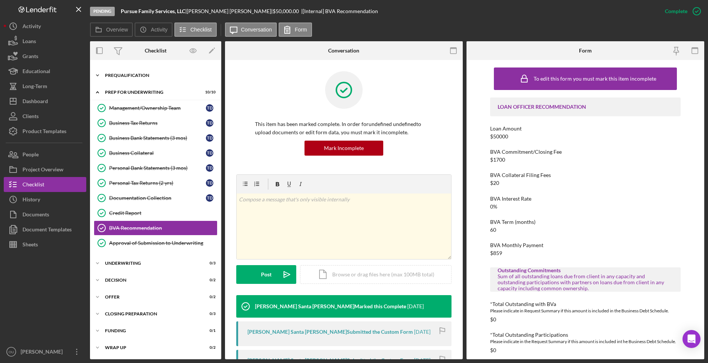
click at [128, 75] on div "Prequalification" at bounding box center [158, 75] width 107 height 5
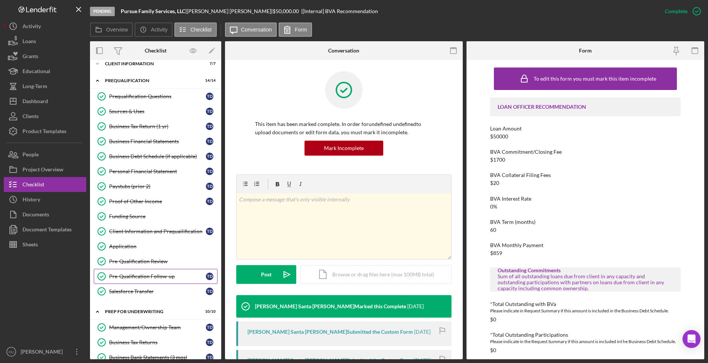
scroll to position [41, 0]
click at [155, 153] on div "Business Debt Schedule (if applicable)" at bounding box center [157, 156] width 97 height 6
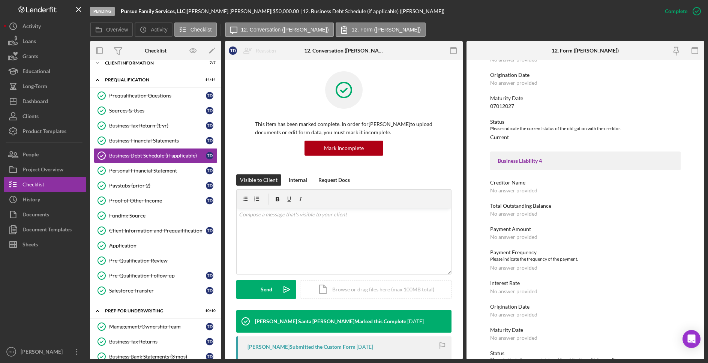
scroll to position [650, 0]
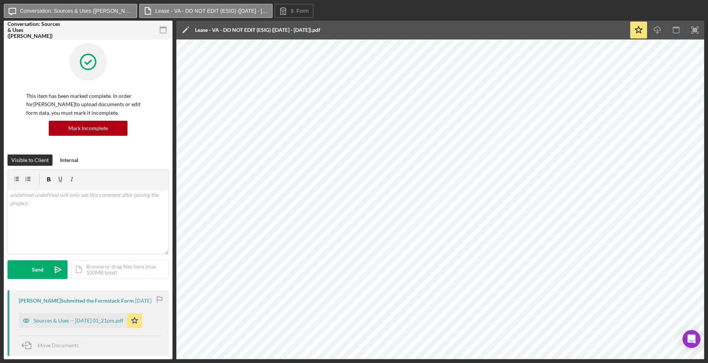
scroll to position [455, 0]
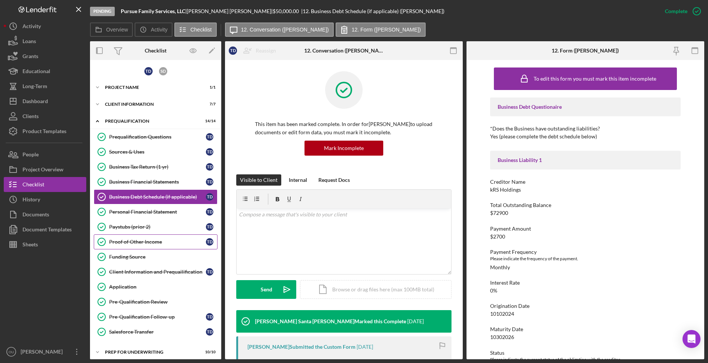
scroll to position [106, 0]
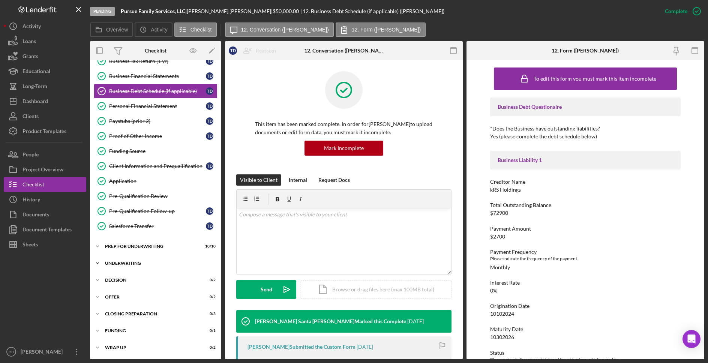
click at [119, 261] on div "Underwriting" at bounding box center [158, 263] width 107 height 5
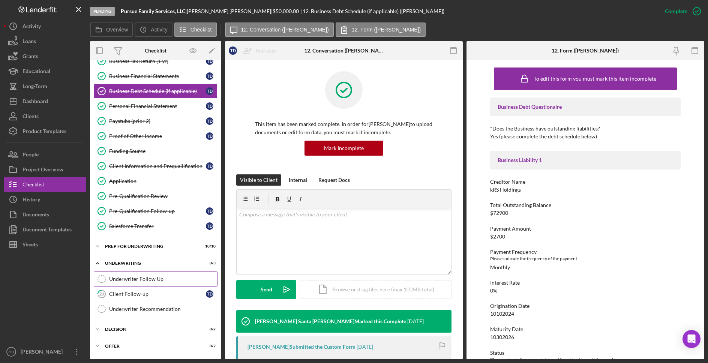
click at [128, 277] on div "Underwriter Follow Up" at bounding box center [163, 279] width 108 height 6
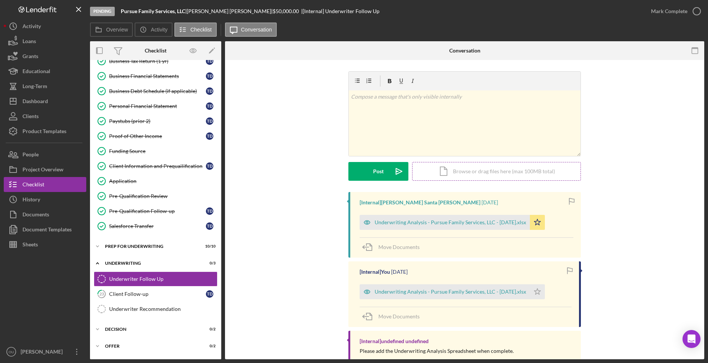
click at [468, 172] on div "Icon/Document Browse or drag files here (max 100MB total) Tap to choose files o…" at bounding box center [496, 171] width 169 height 19
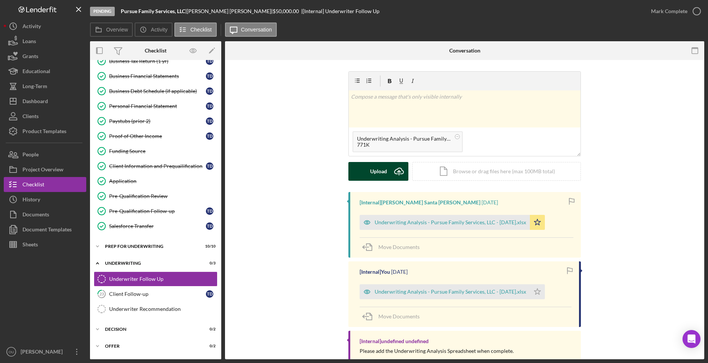
click at [373, 176] on div "Upload" at bounding box center [378, 171] width 17 height 19
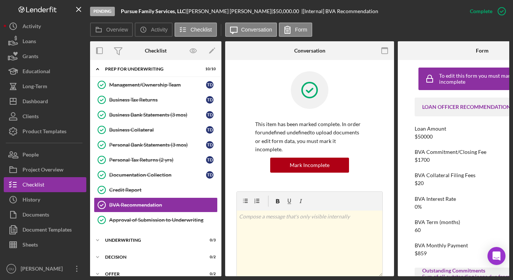
scroll to position [107, 0]
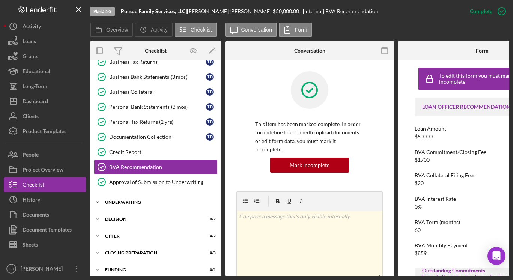
click at [131, 200] on div "Underwriting" at bounding box center [158, 202] width 107 height 5
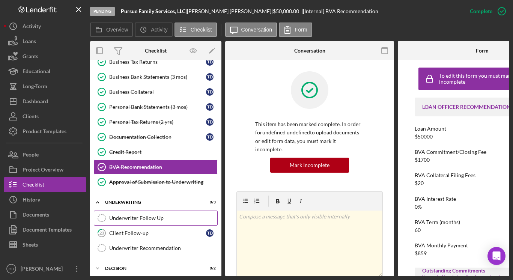
click at [139, 218] on div "Underwriter Follow Up" at bounding box center [163, 218] width 108 height 6
